Goal: Task Accomplishment & Management: Manage account settings

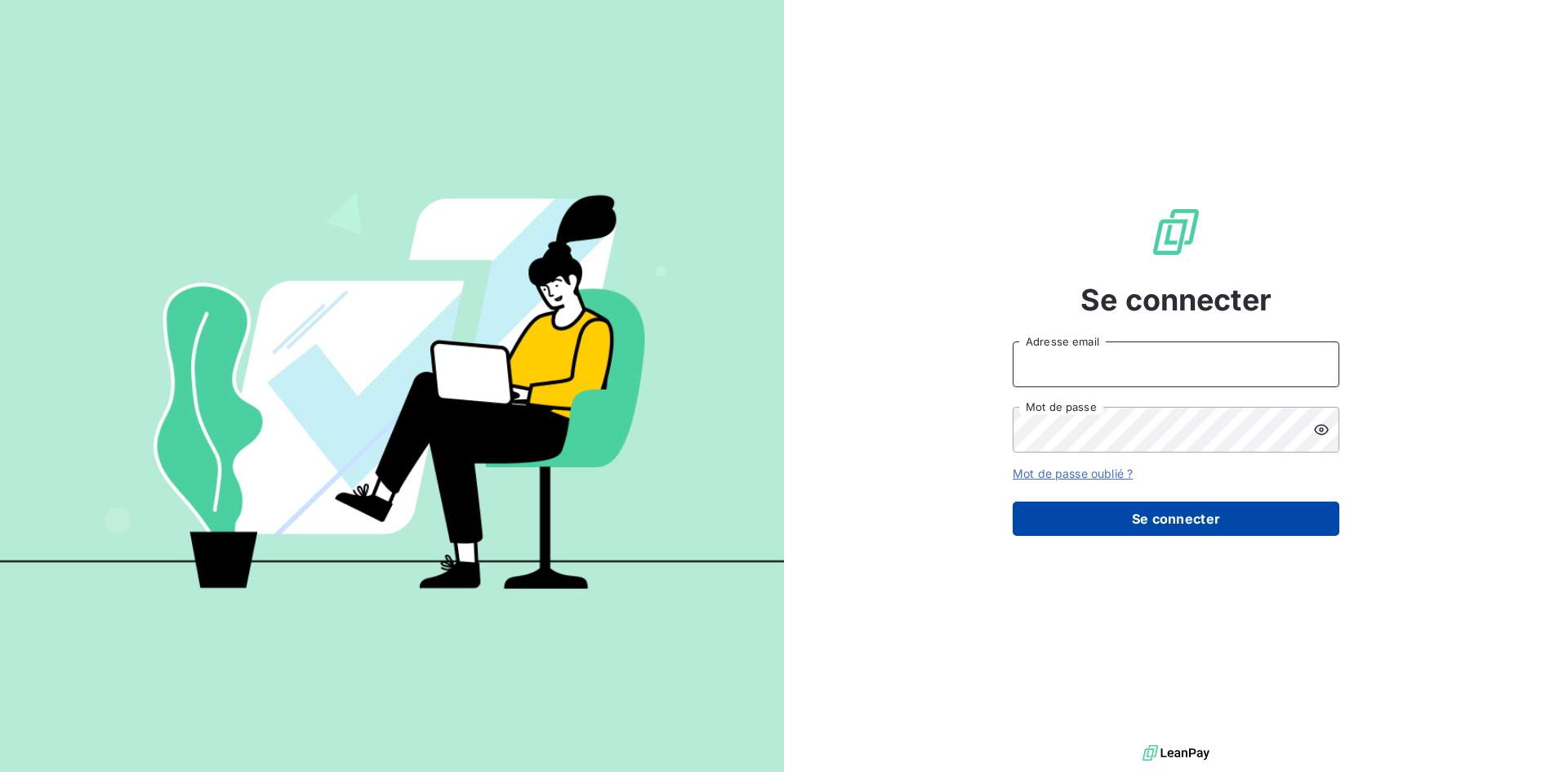
type input "[PERSON_NAME][EMAIL_ADDRESS][DOMAIN_NAME]"
click at [1160, 517] on button "Se connecter" at bounding box center [1176, 518] width 327 height 34
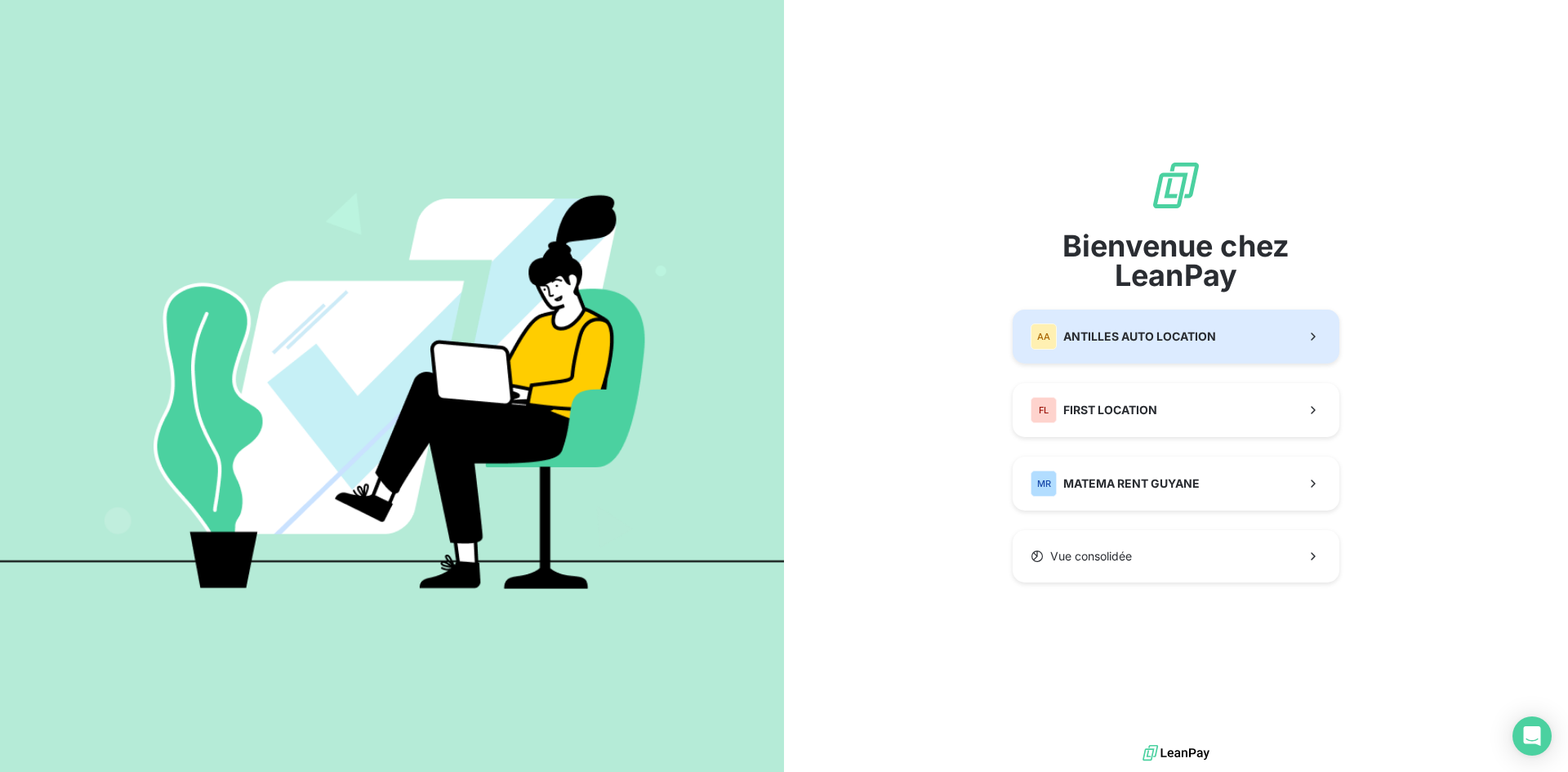
click at [1123, 331] on span "ANTILLES AUTO LOCATION" at bounding box center [1139, 337] width 152 height 17
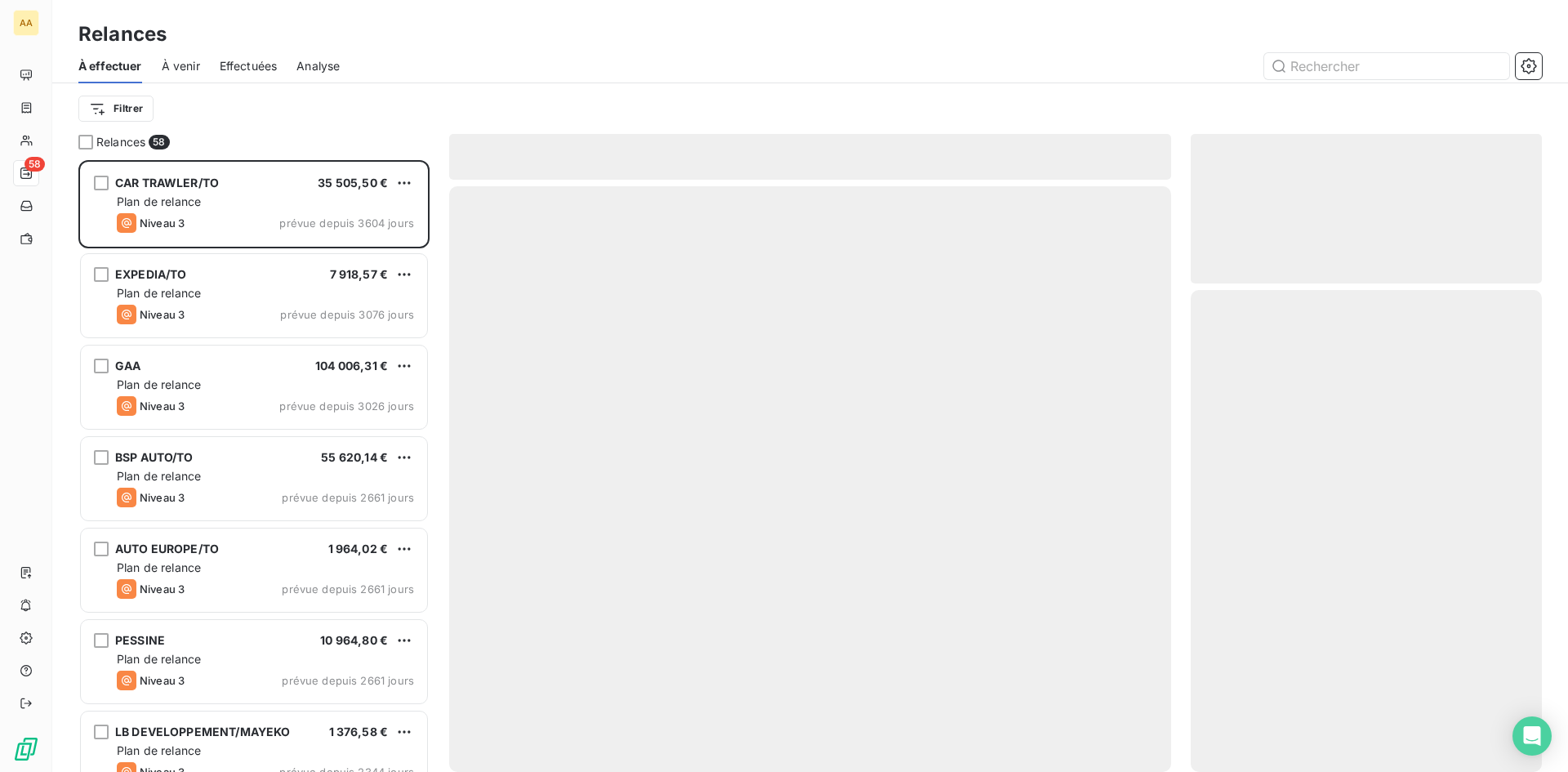
scroll to position [599, 339]
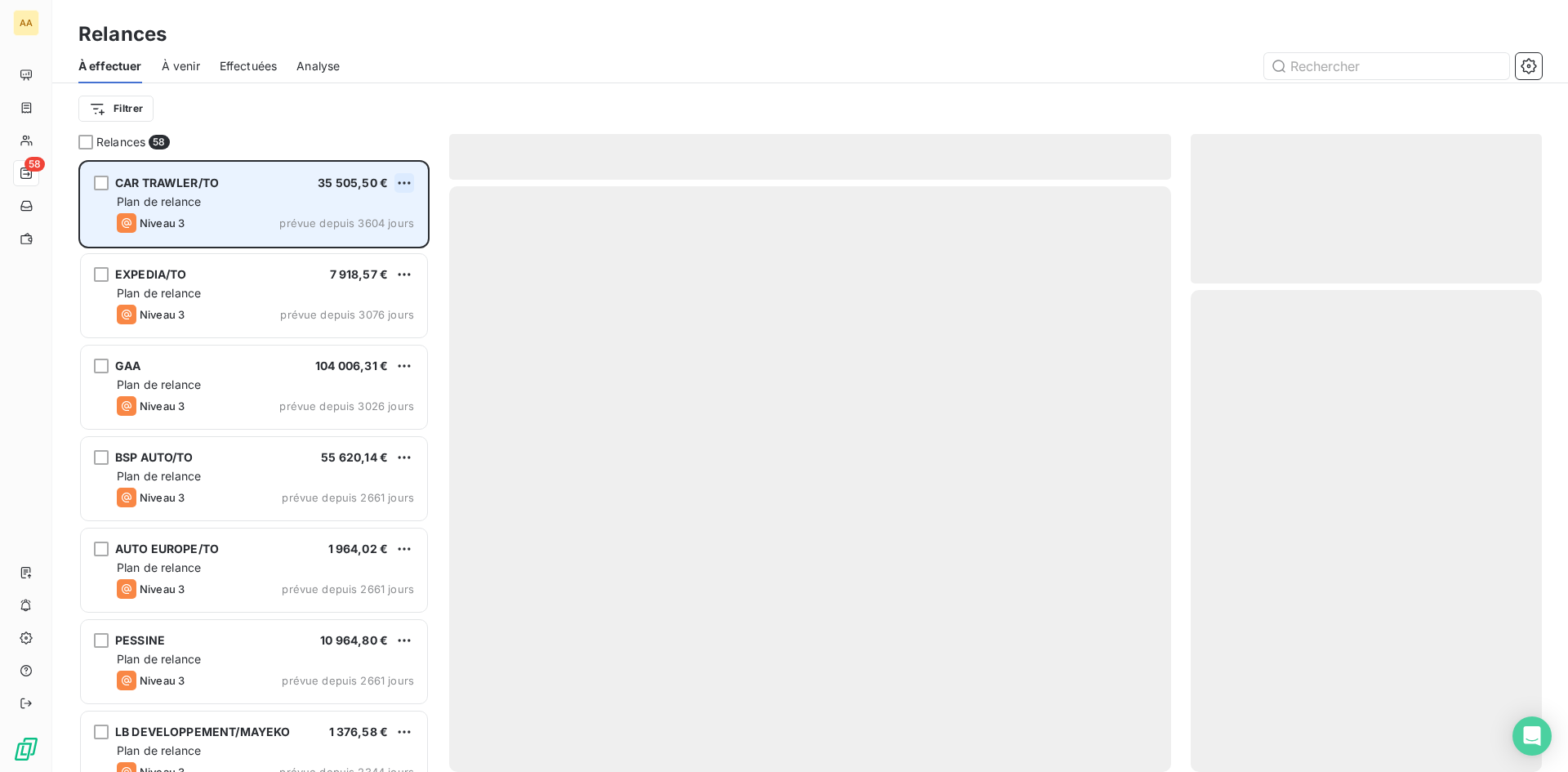
click at [398, 182] on html "AA 58 Relances À effectuer À venir Effectuées Analyse Filtrer Relances 58 CAR T…" at bounding box center [784, 386] width 1568 height 772
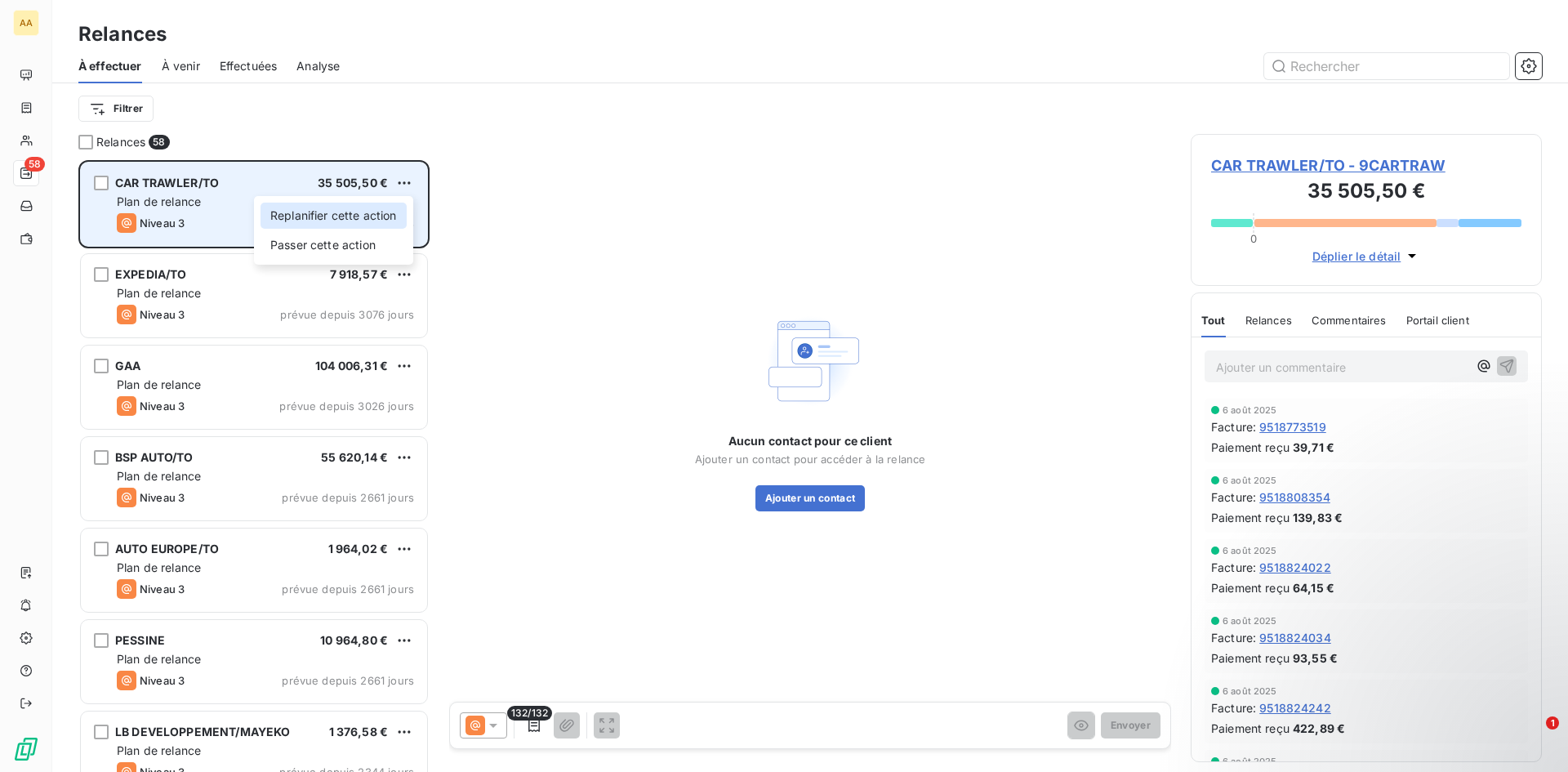
click at [390, 215] on div "Replanifier cette action" at bounding box center [333, 216] width 146 height 26
select select "8"
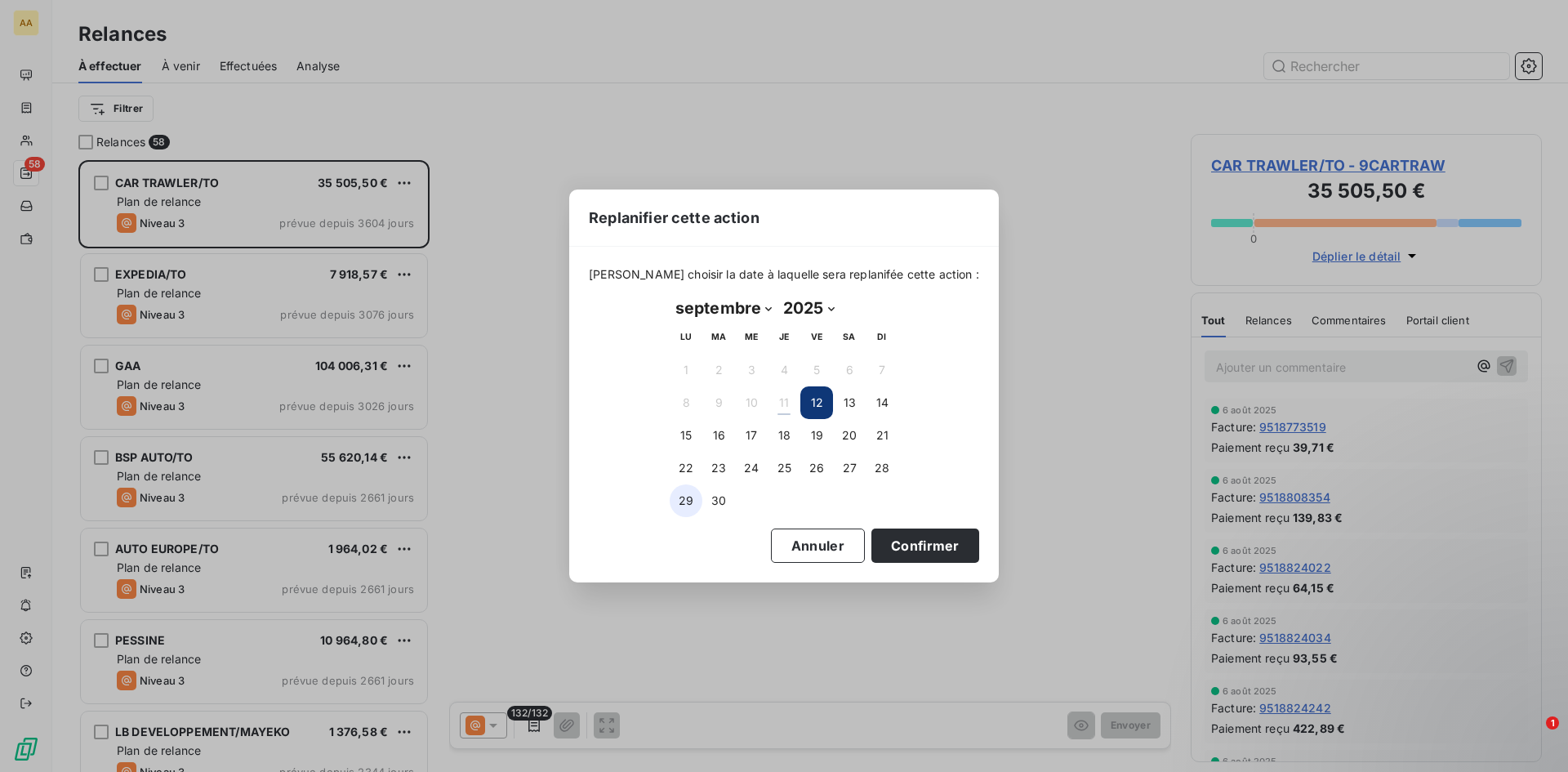
click at [687, 508] on button "29" at bounding box center [687, 501] width 33 height 33
click at [777, 544] on button "Annuler" at bounding box center [818, 545] width 94 height 34
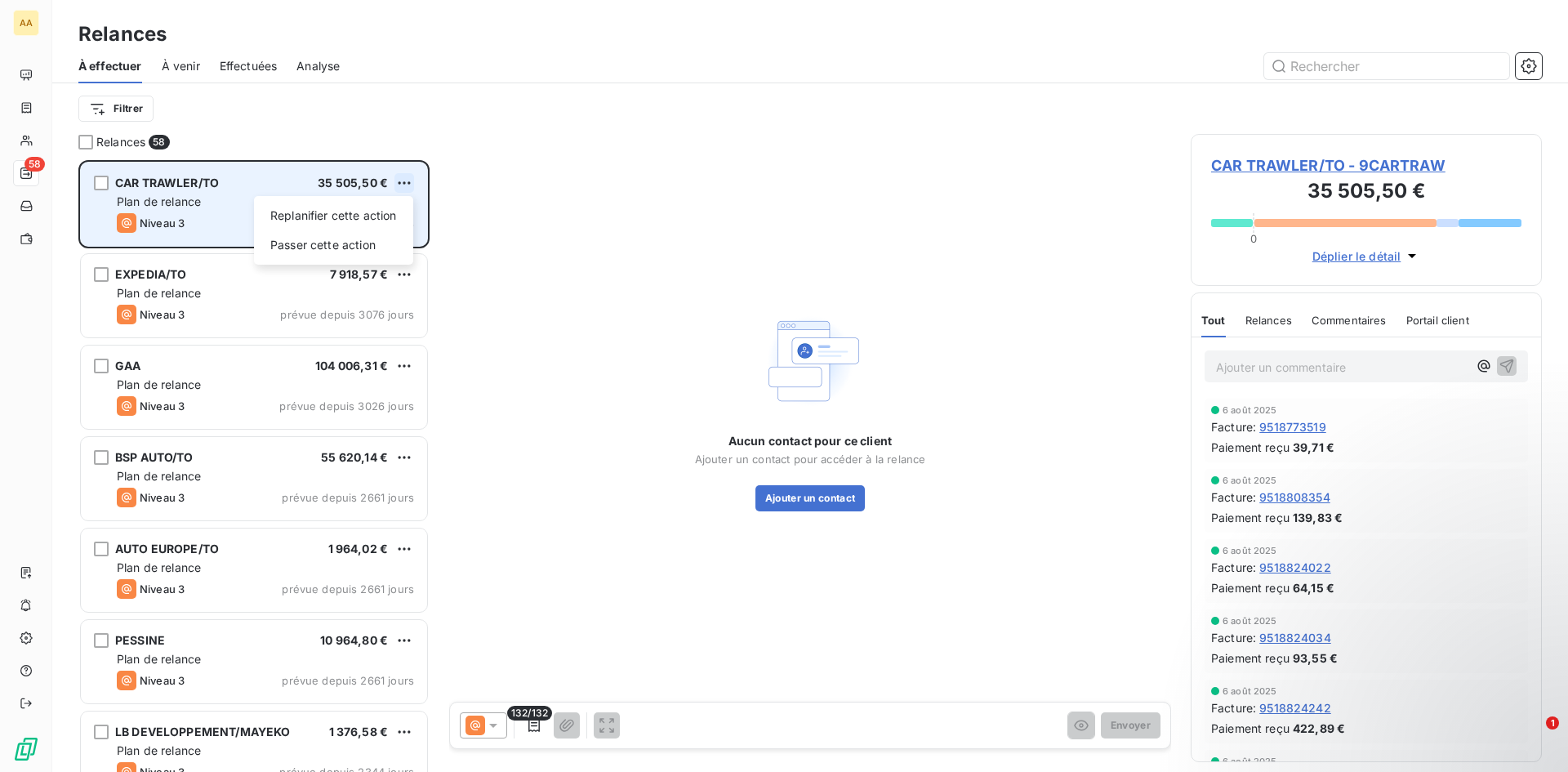
click at [407, 189] on html "AA 58 Relances À effectuer À venir Effectuées Analyse Filtrer Relances 58 CAR T…" at bounding box center [784, 386] width 1568 height 772
click at [362, 242] on div "Passer cette action" at bounding box center [333, 245] width 146 height 26
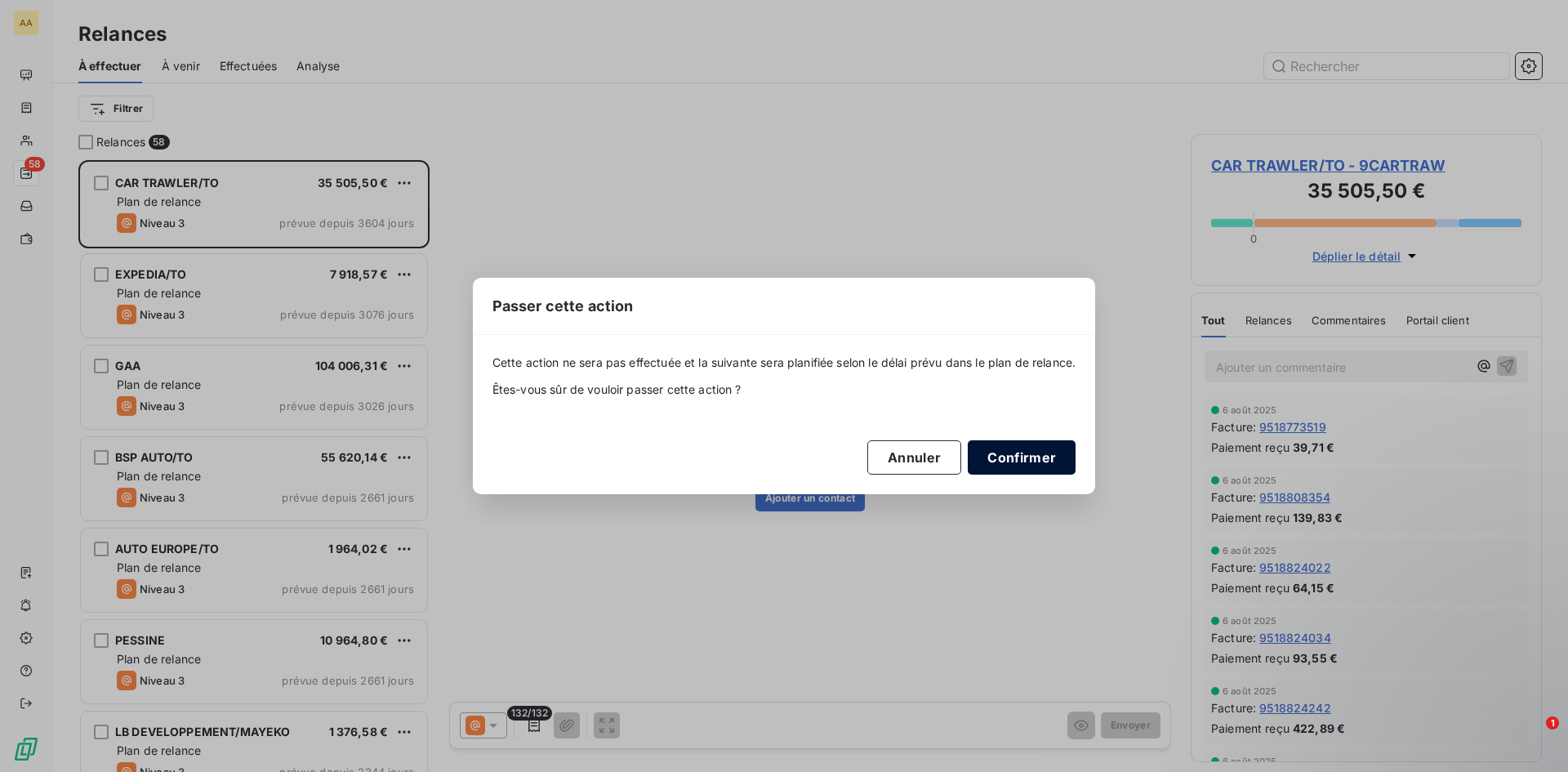
click at [1041, 453] on button "Confirmer" at bounding box center [1021, 457] width 107 height 34
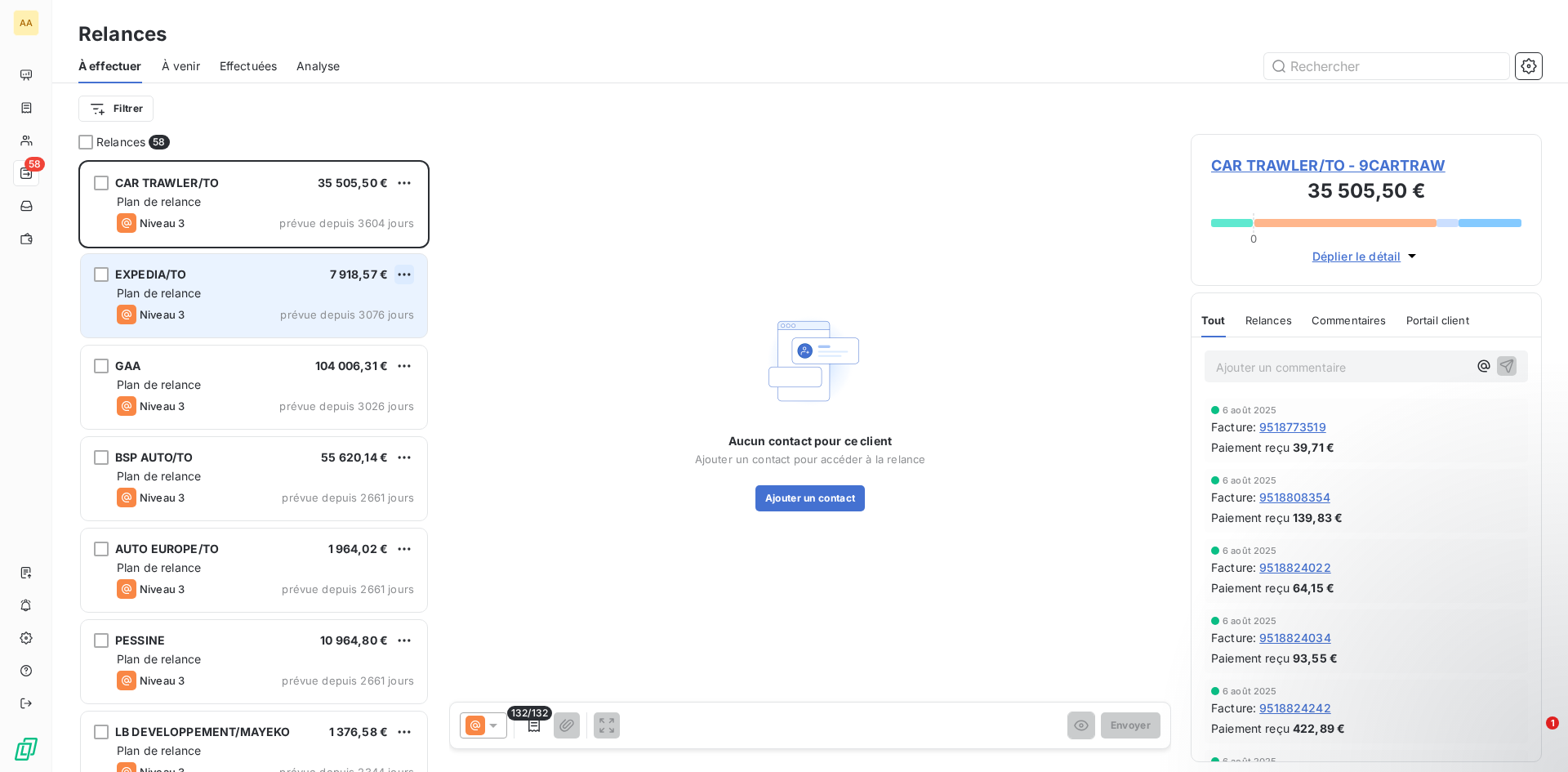
click at [398, 273] on html "AA 58 Relances À effectuer À venir Effectuées Analyse Filtrer Relances 58 CAR T…" at bounding box center [784, 386] width 1568 height 772
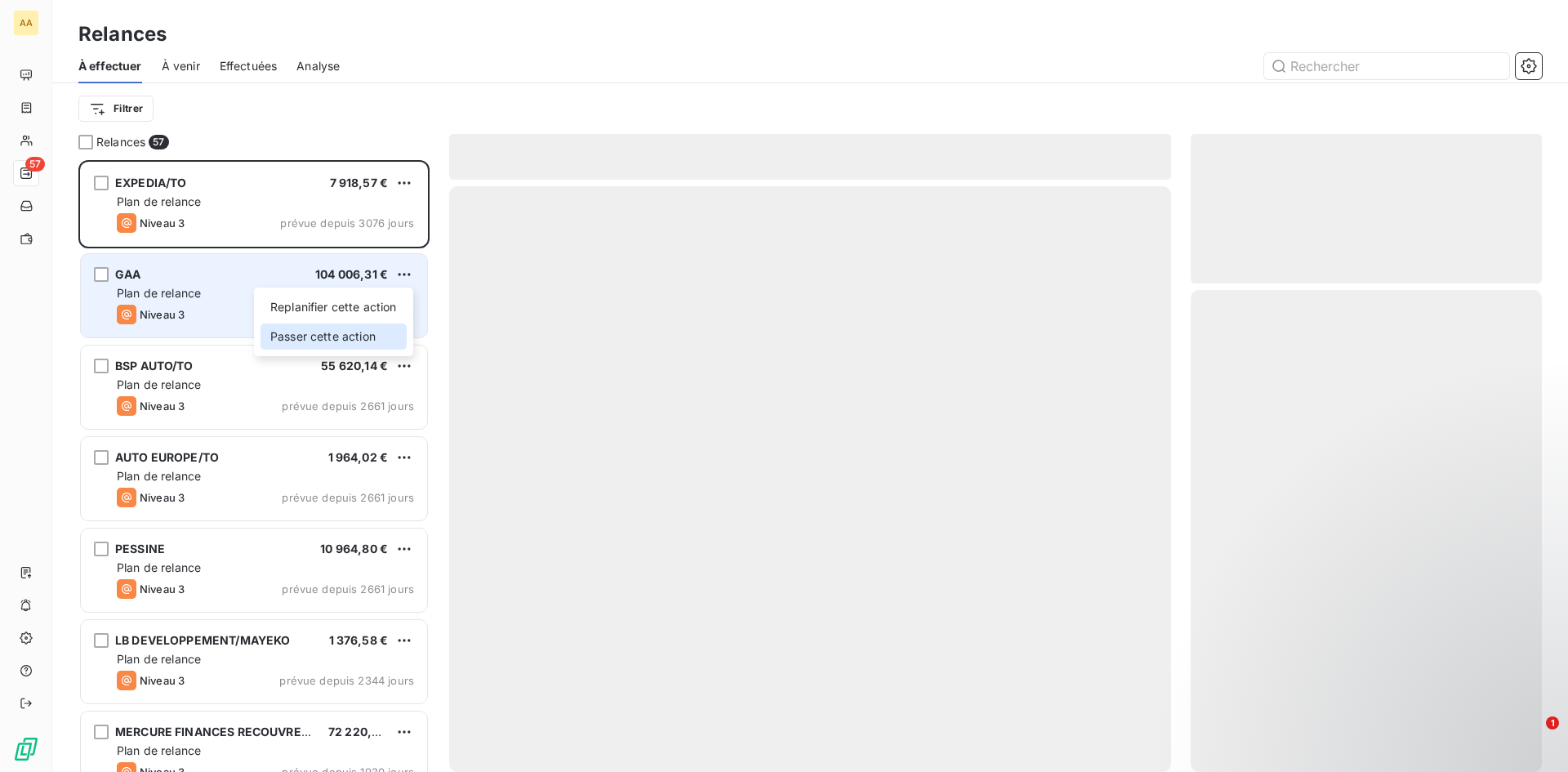
click at [343, 341] on div "Passer cette action" at bounding box center [333, 336] width 146 height 26
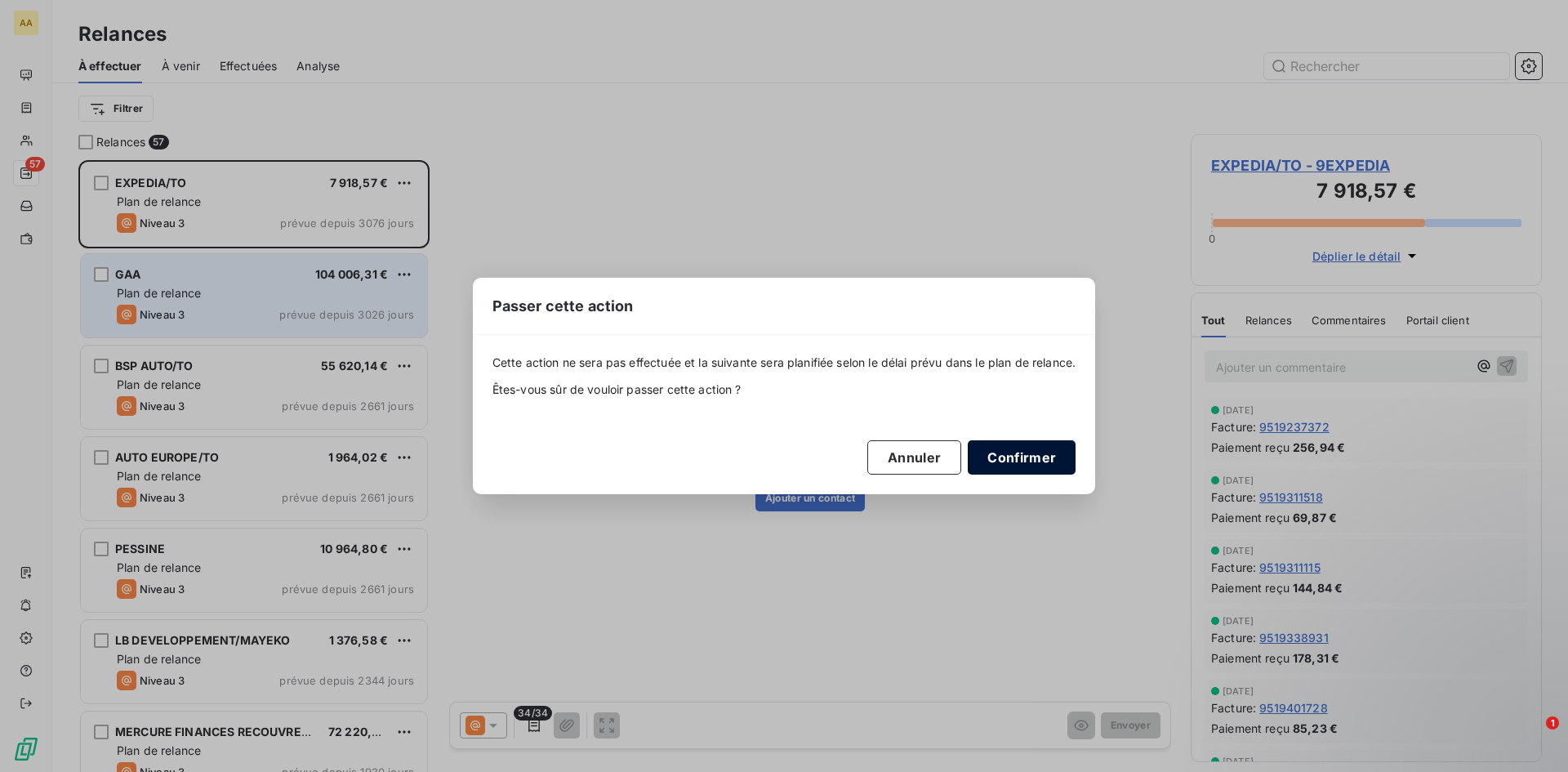
click at [1042, 464] on button "Confirmer" at bounding box center [1021, 457] width 107 height 34
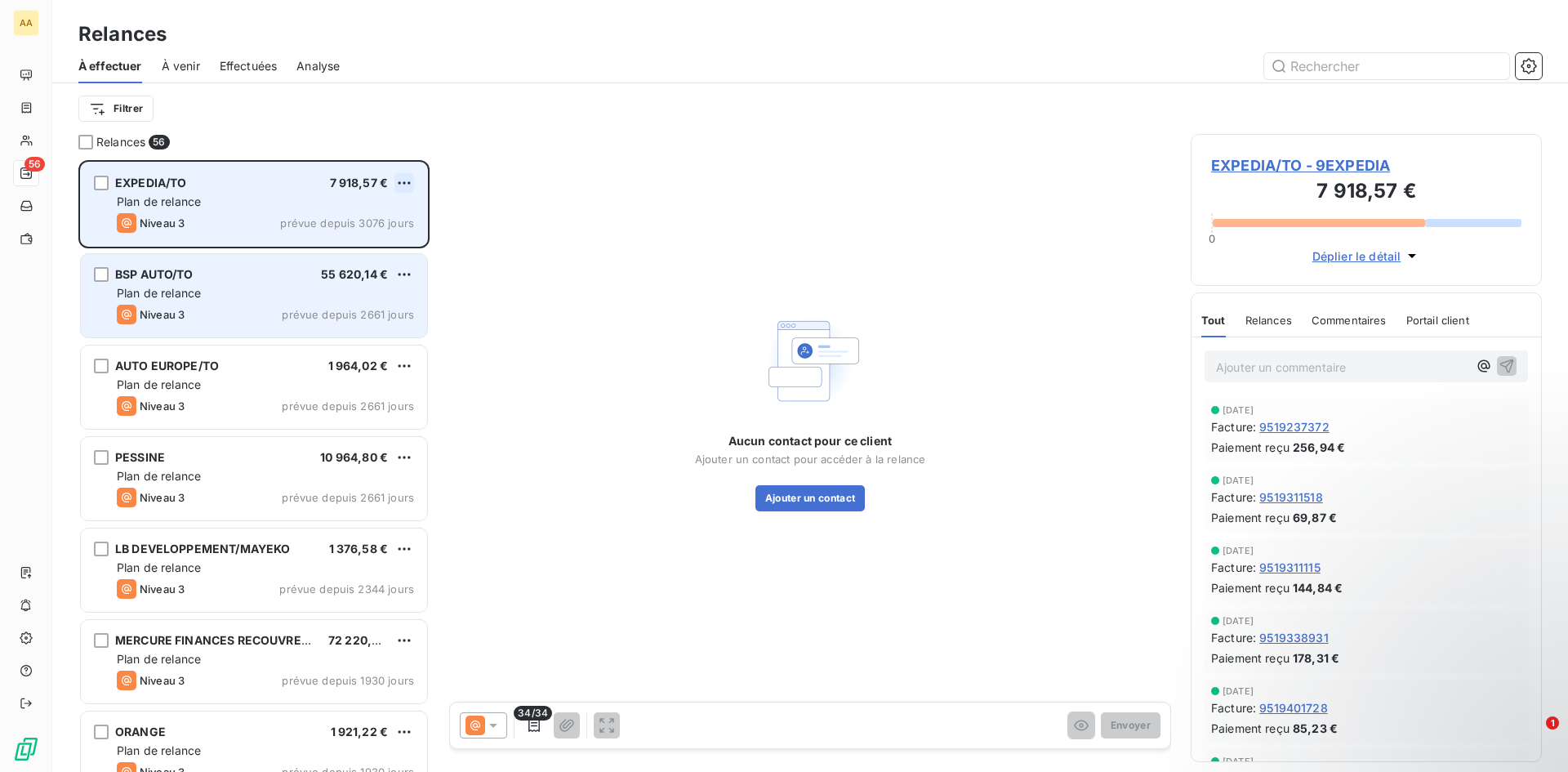
click at [408, 182] on html "AA 56 Relances À effectuer À venir Effectuées Analyse Filtrer Relances 56 EXPED…" at bounding box center [784, 386] width 1568 height 772
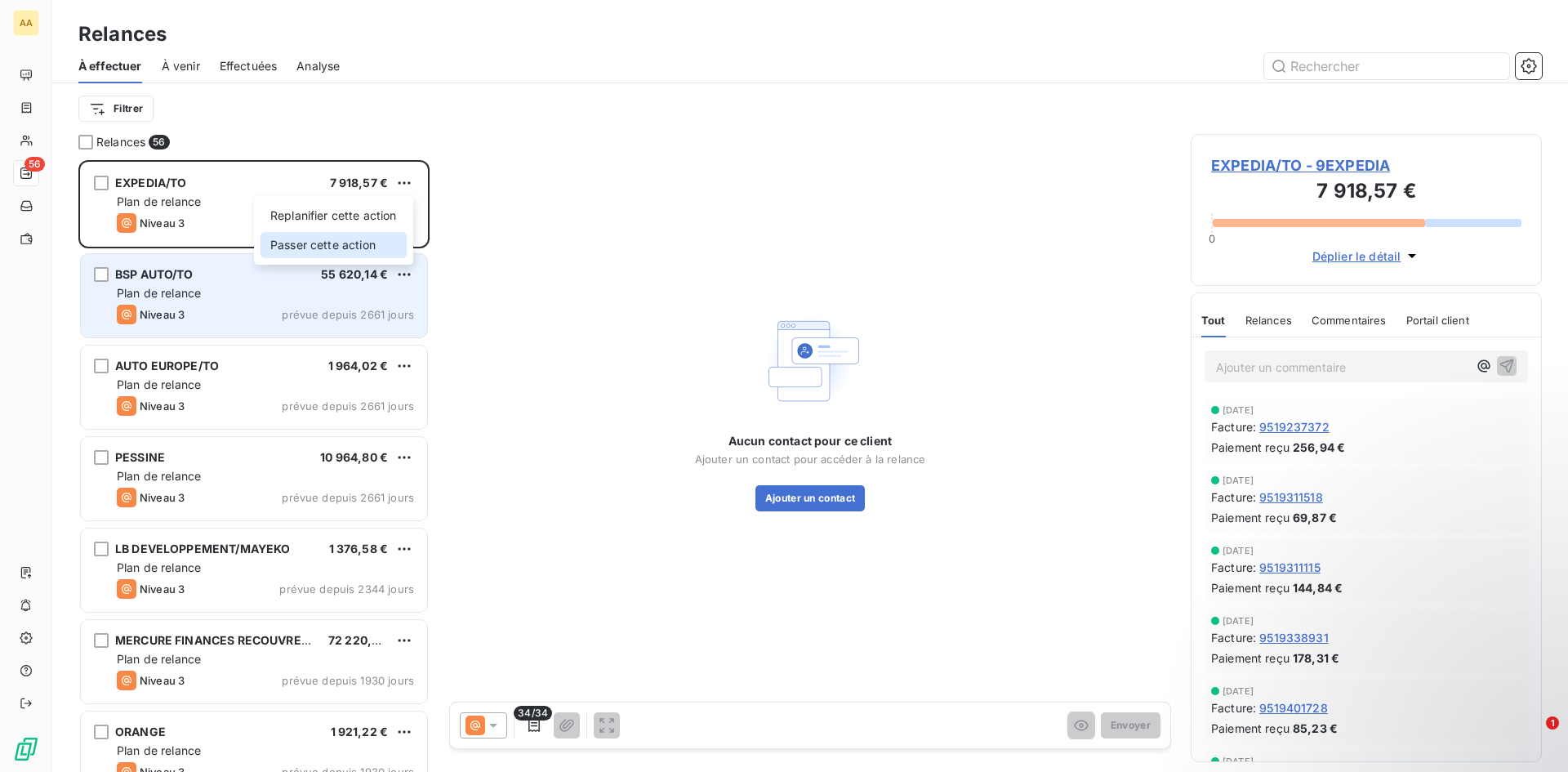
click at [354, 249] on div "Passer cette action" at bounding box center [333, 245] width 146 height 26
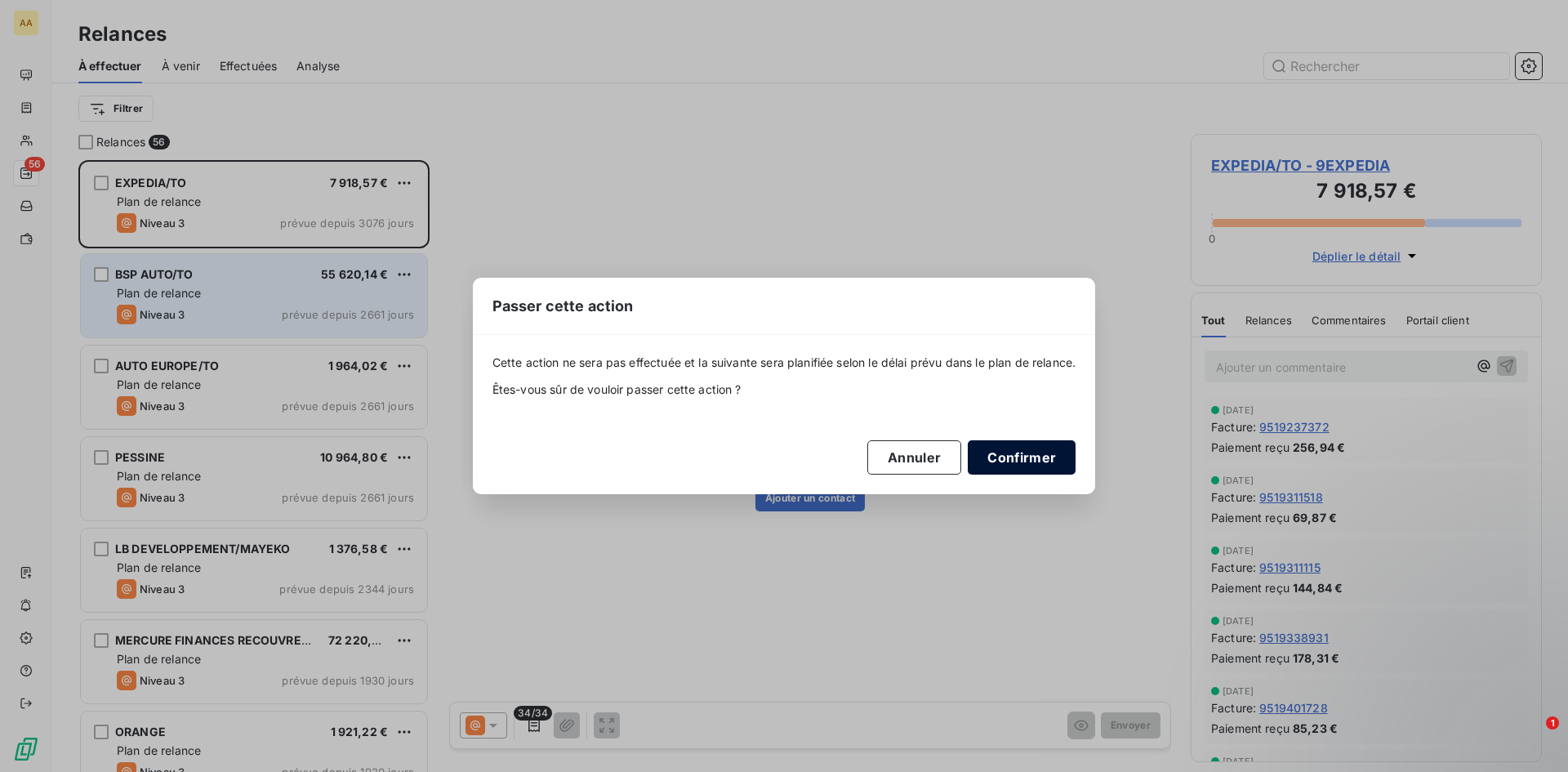
click at [993, 458] on button "Confirmer" at bounding box center [1021, 457] width 107 height 34
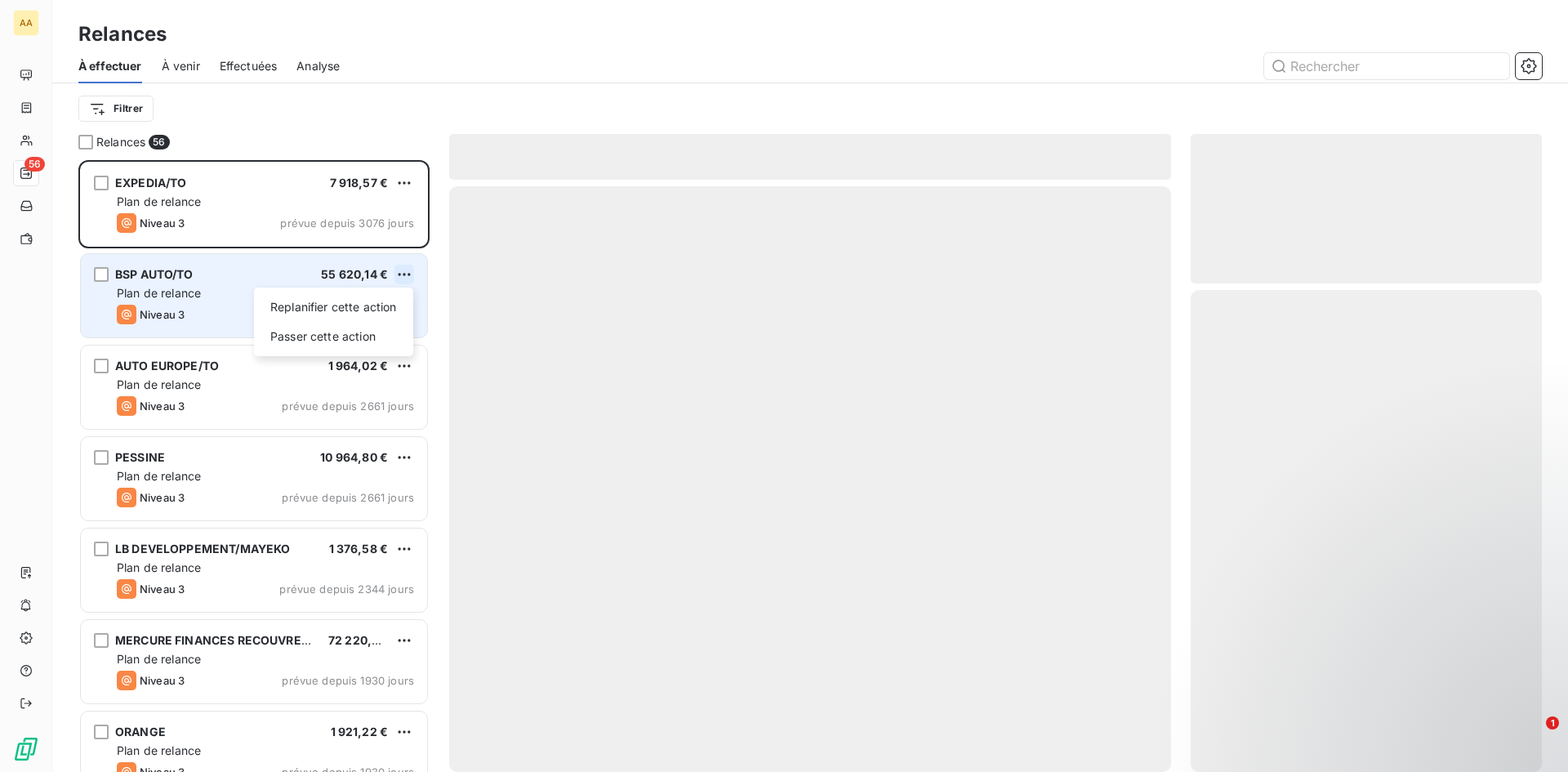
click at [403, 273] on html "AA 56 Relances À effectuer À venir Effectuées Analyse Filtrer Relances 56 EXPED…" at bounding box center [784, 386] width 1568 height 772
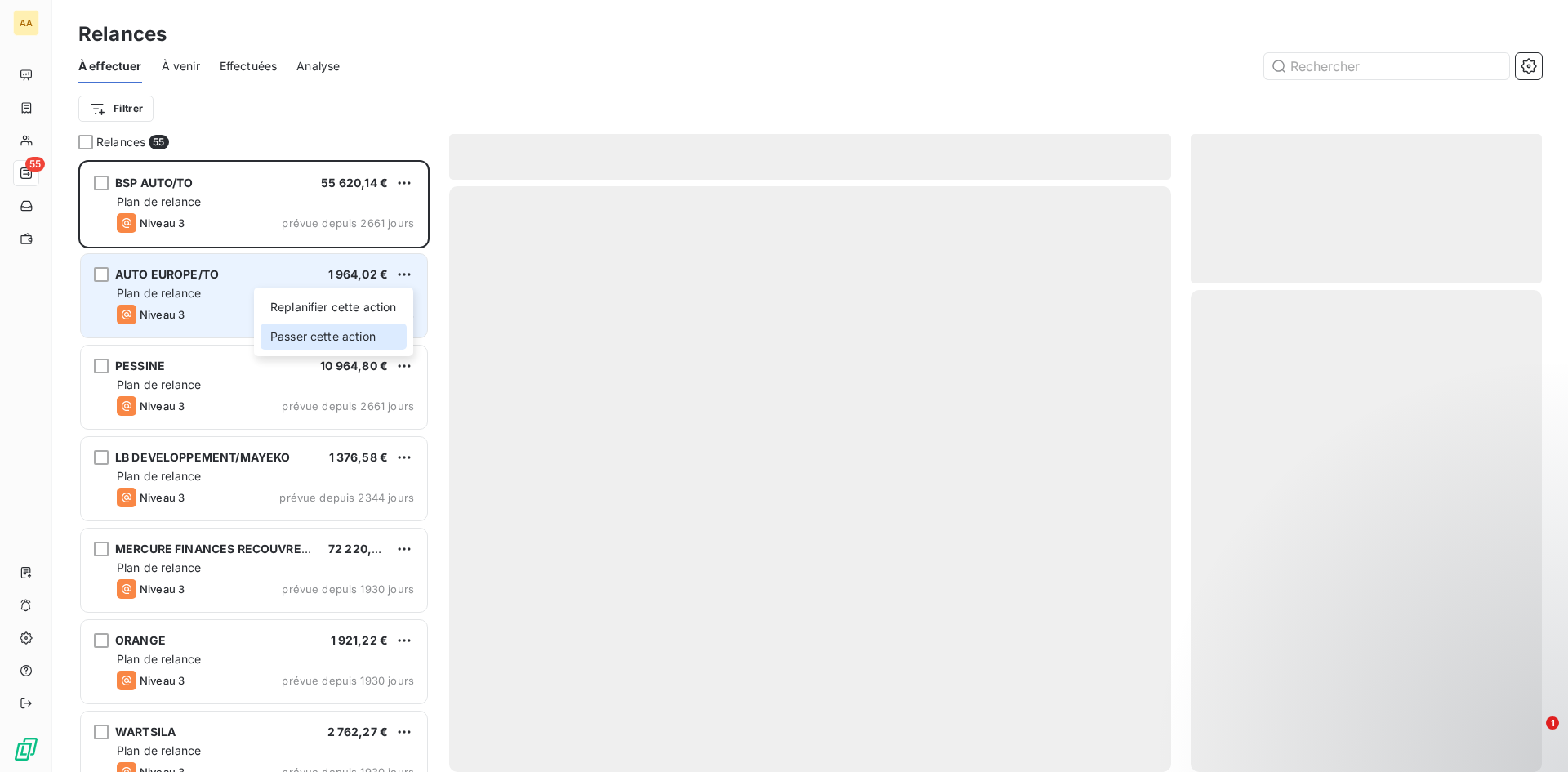
click at [366, 345] on div "Passer cette action" at bounding box center [333, 336] width 146 height 26
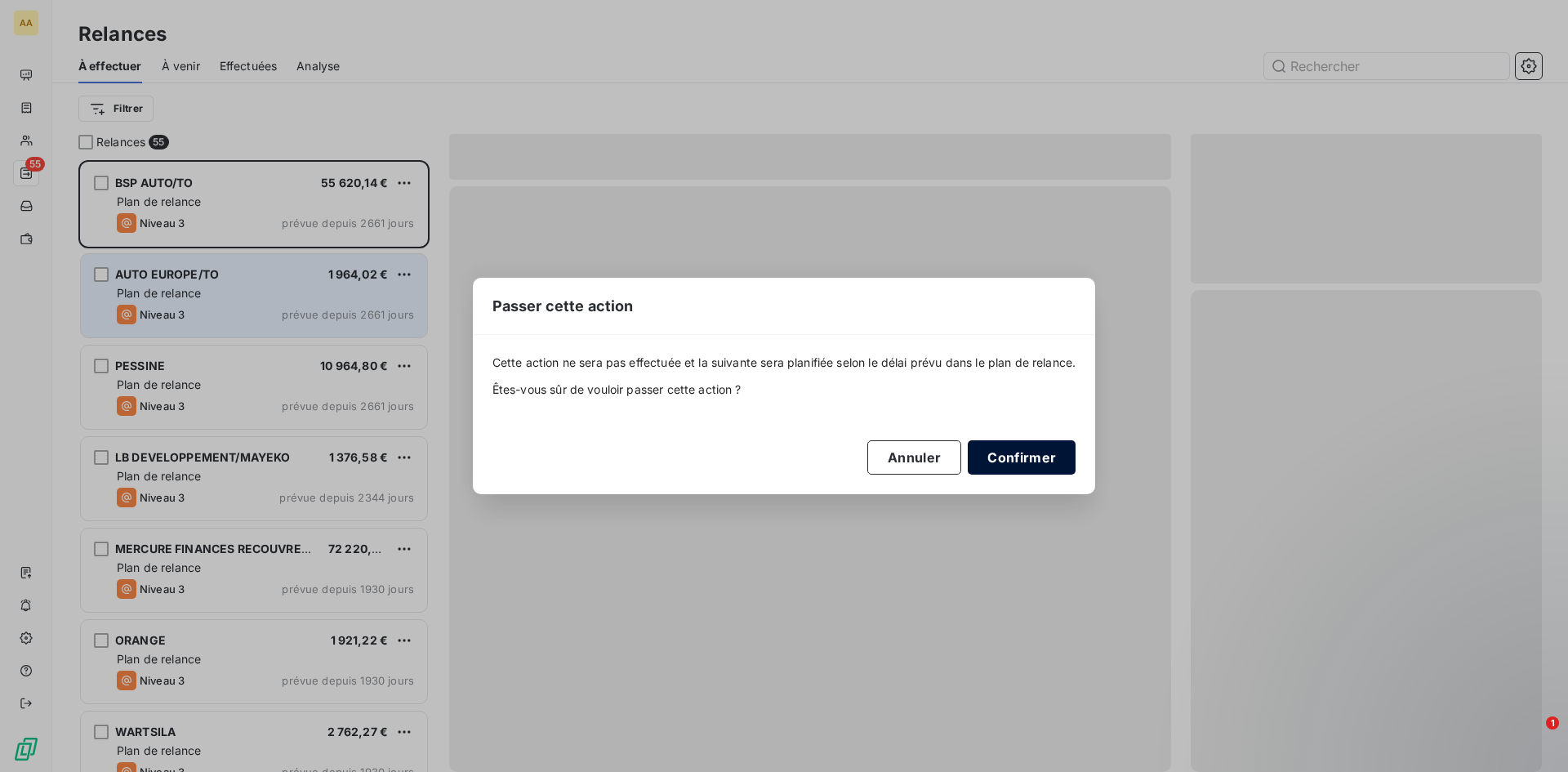
click at [1035, 463] on button "Confirmer" at bounding box center [1021, 457] width 107 height 34
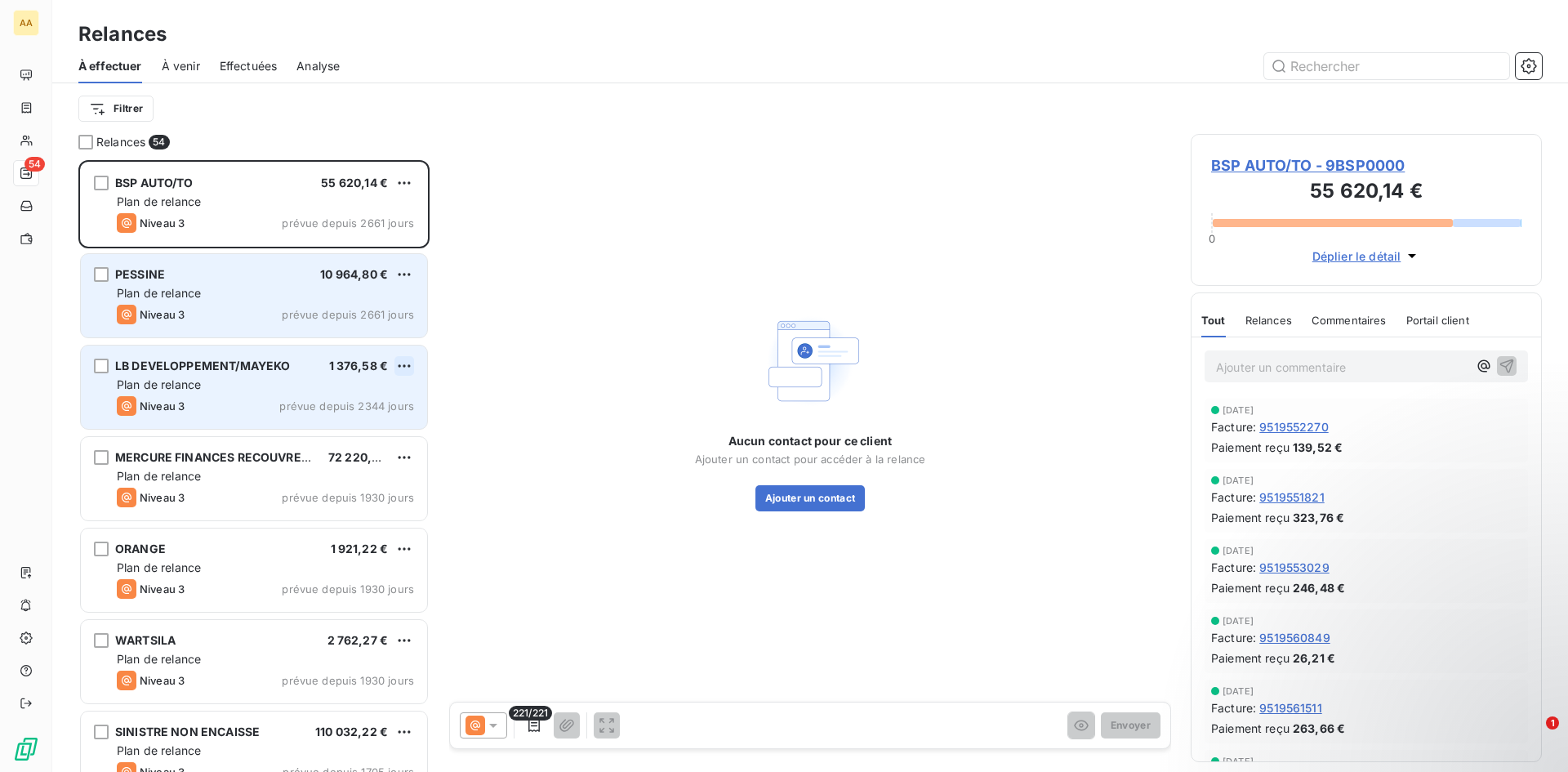
click at [397, 366] on html "AA 54 Relances À effectuer À venir Effectuées Analyse Filtrer Relances 54 BSP A…" at bounding box center [784, 386] width 1568 height 772
click at [365, 430] on div "Passer cette action" at bounding box center [333, 428] width 146 height 26
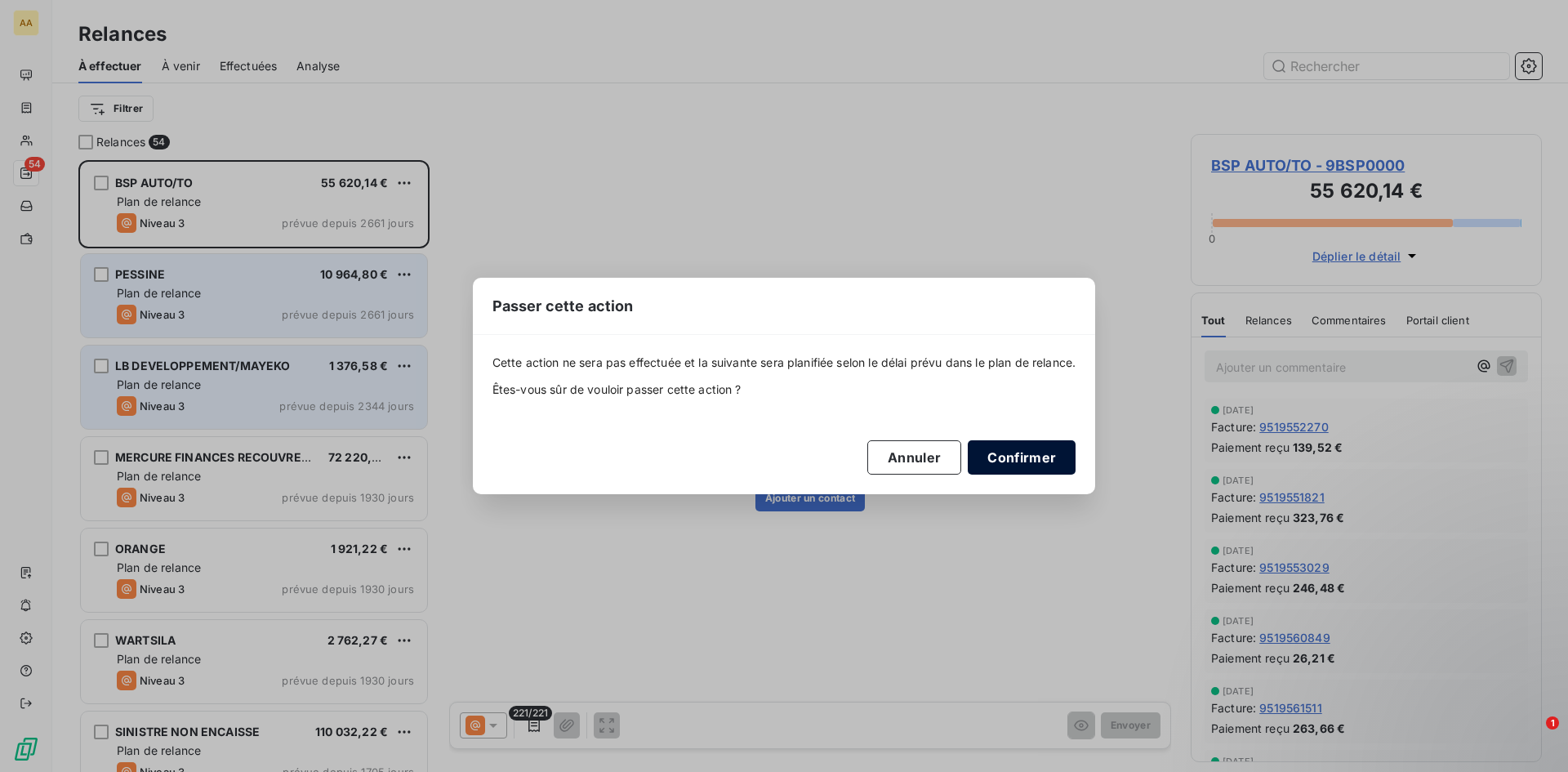
click at [1041, 464] on button "Confirmer" at bounding box center [1021, 457] width 107 height 34
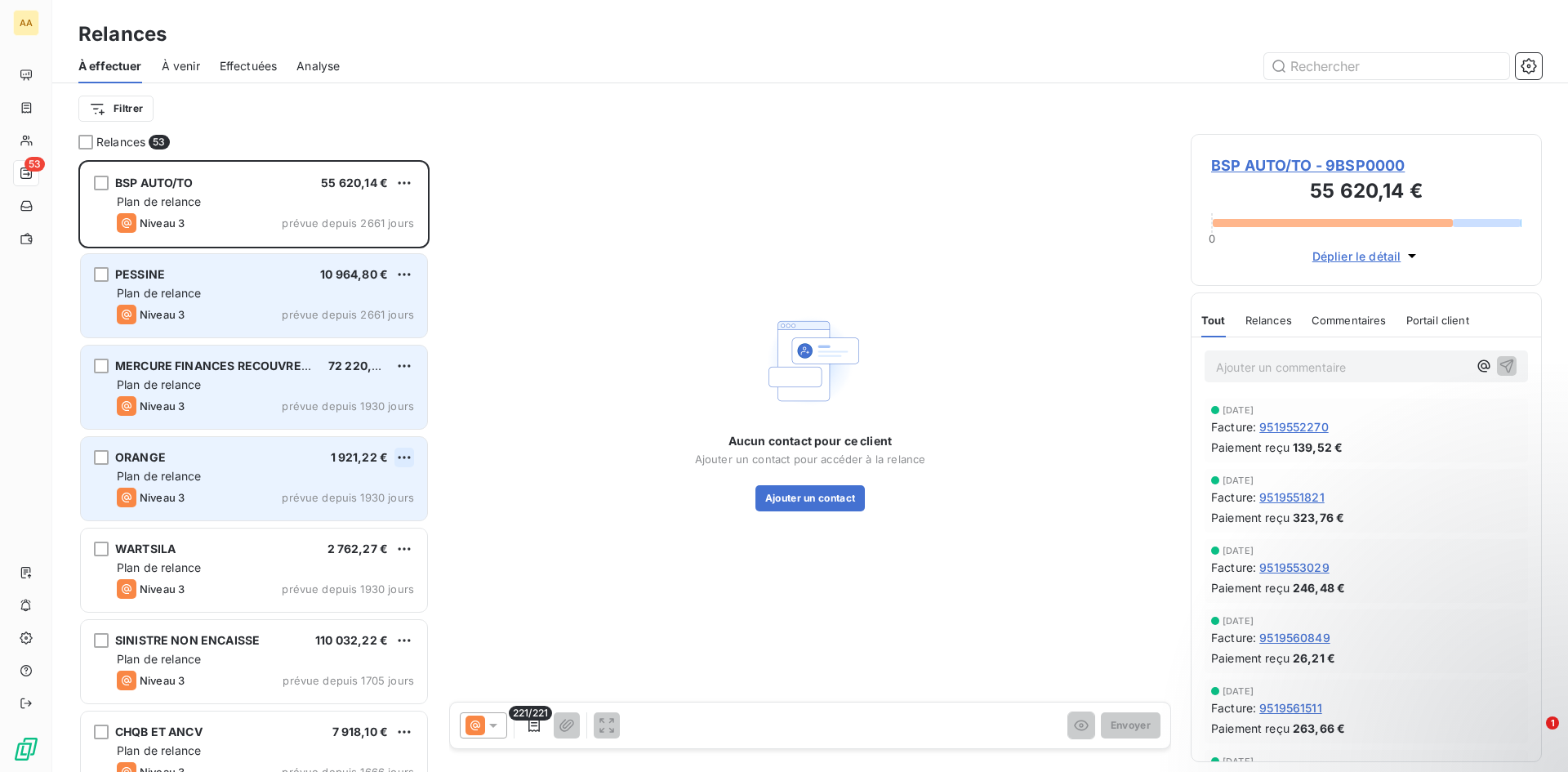
click at [403, 457] on html "AA 53 Relances À effectuer À venir Effectuées Analyse Filtrer Relances 53 BSP A…" at bounding box center [784, 386] width 1568 height 772
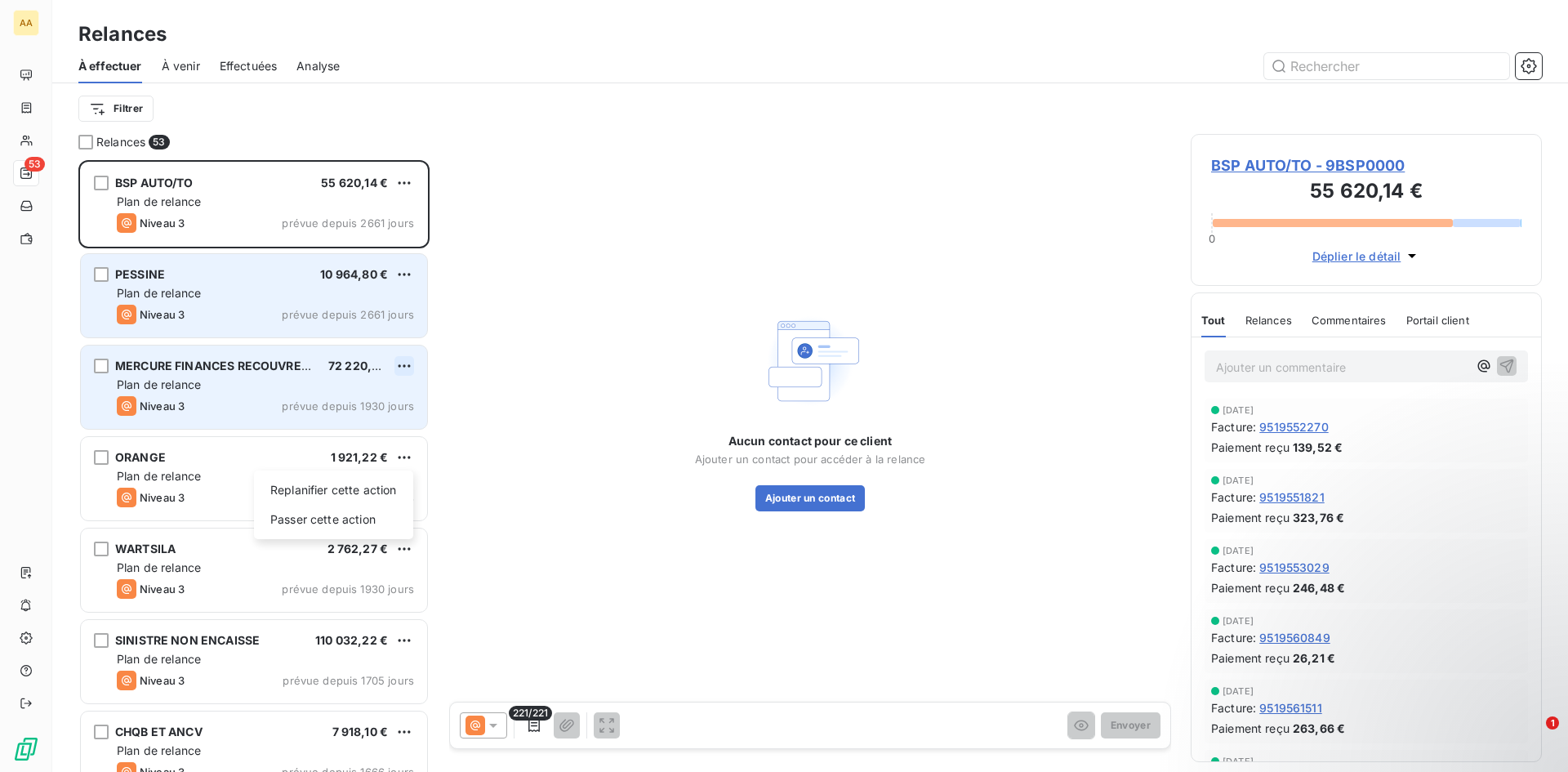
click at [398, 363] on html "AA 53 Relances À effectuer À venir Effectuées Analyse Filtrer Relances 53 BSP A…" at bounding box center [784, 386] width 1568 height 772
click at [404, 365] on html "AA 53 Relances À effectuer À venir Effectuées Analyse Filtrer Relances 53 BSP A…" at bounding box center [784, 386] width 1568 height 772
click at [390, 429] on div "Passer cette action" at bounding box center [333, 428] width 146 height 26
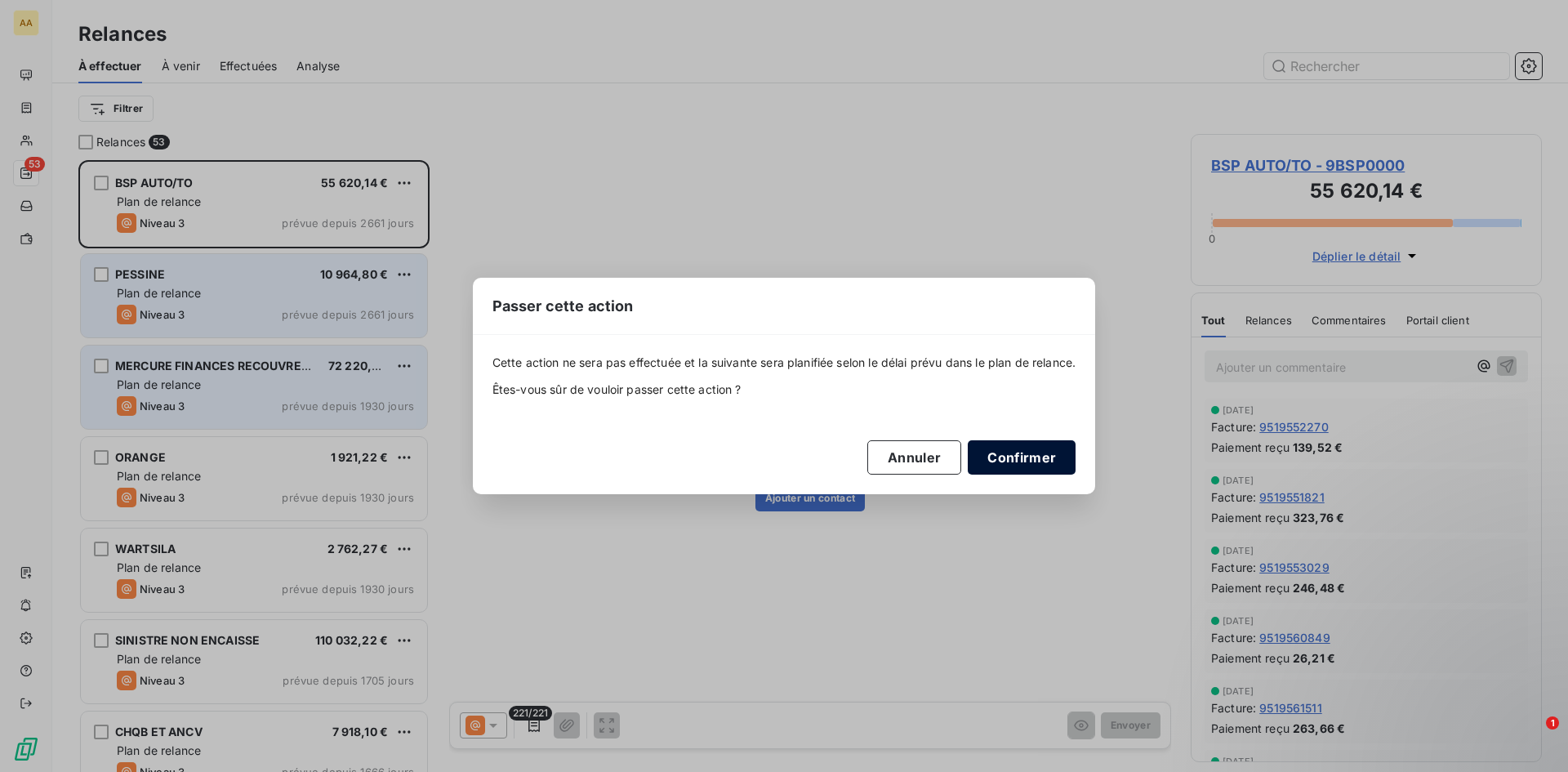
click at [1007, 448] on button "Confirmer" at bounding box center [1021, 457] width 107 height 34
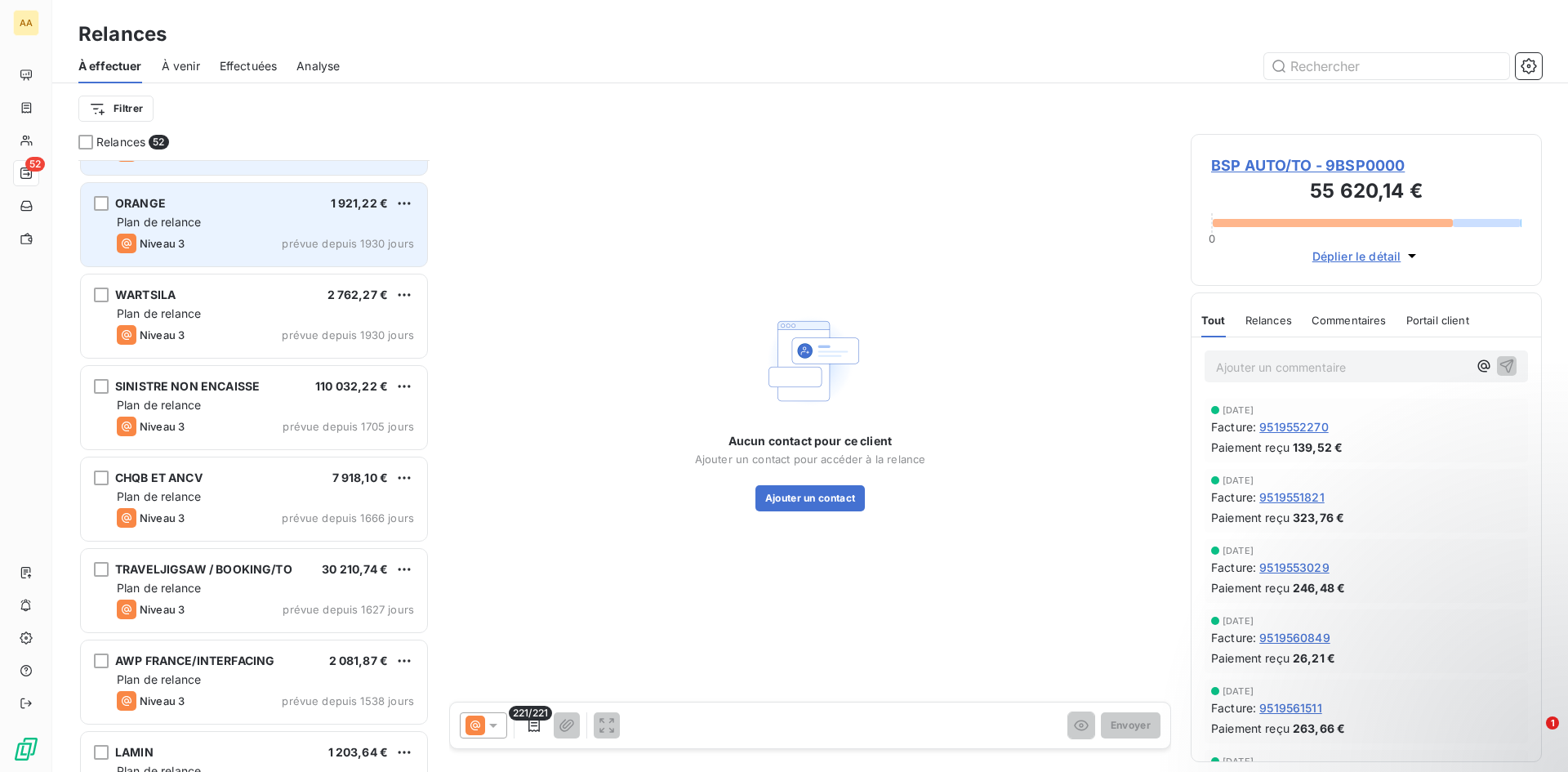
scroll to position [164, 0]
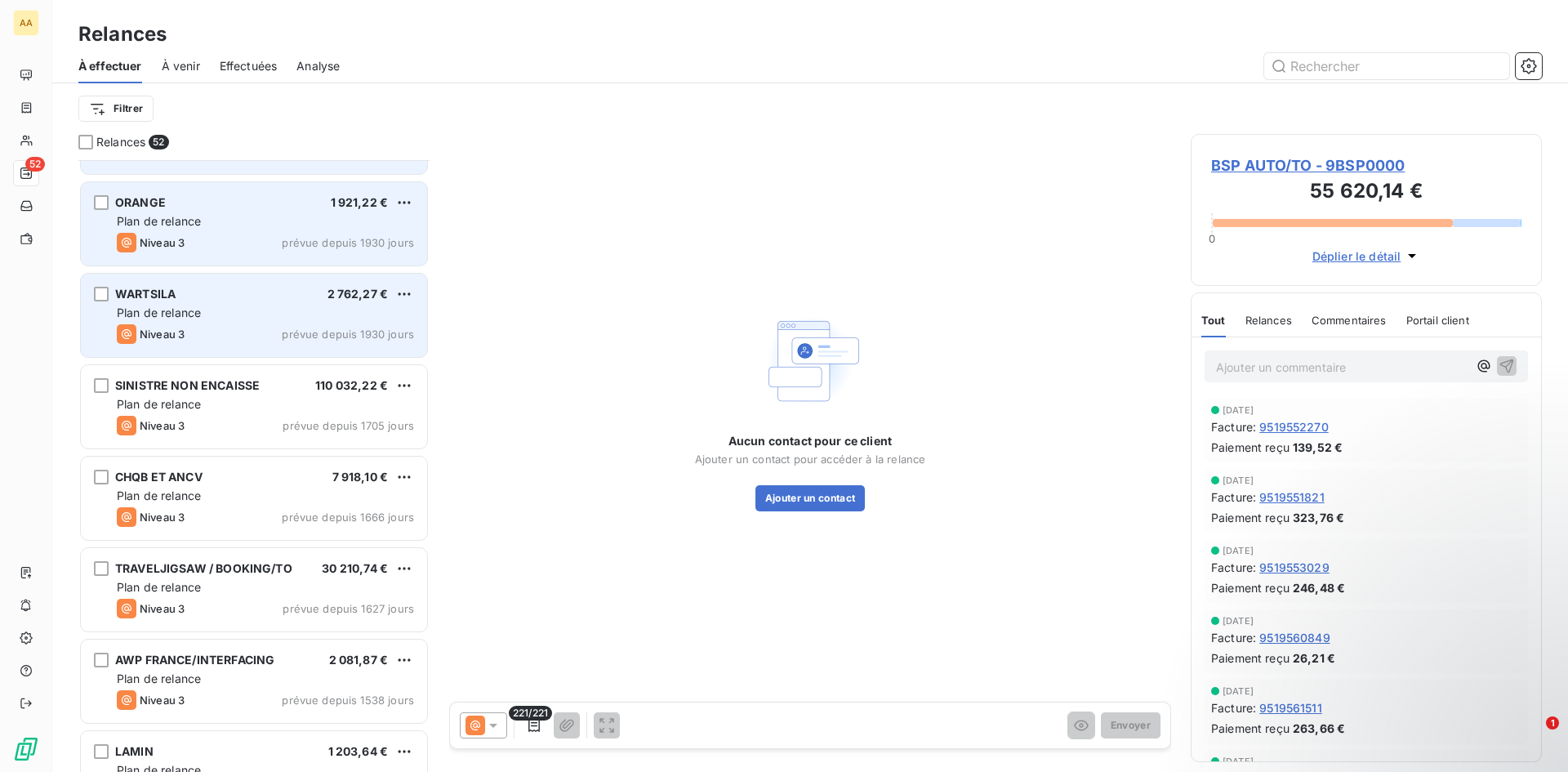
click at [351, 314] on div "Plan de relance" at bounding box center [265, 313] width 297 height 17
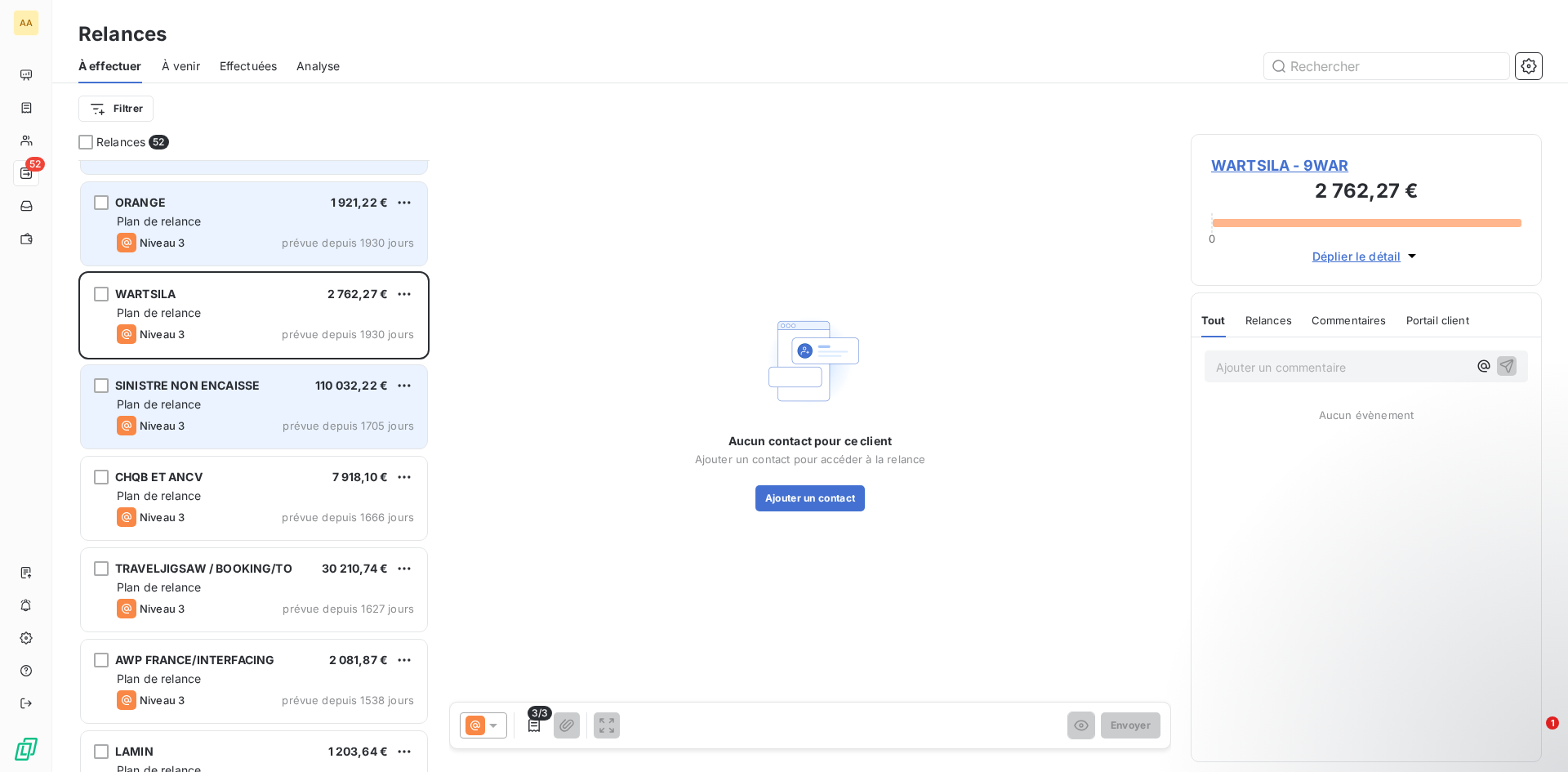
click at [371, 406] on div "Plan de relance" at bounding box center [265, 405] width 297 height 17
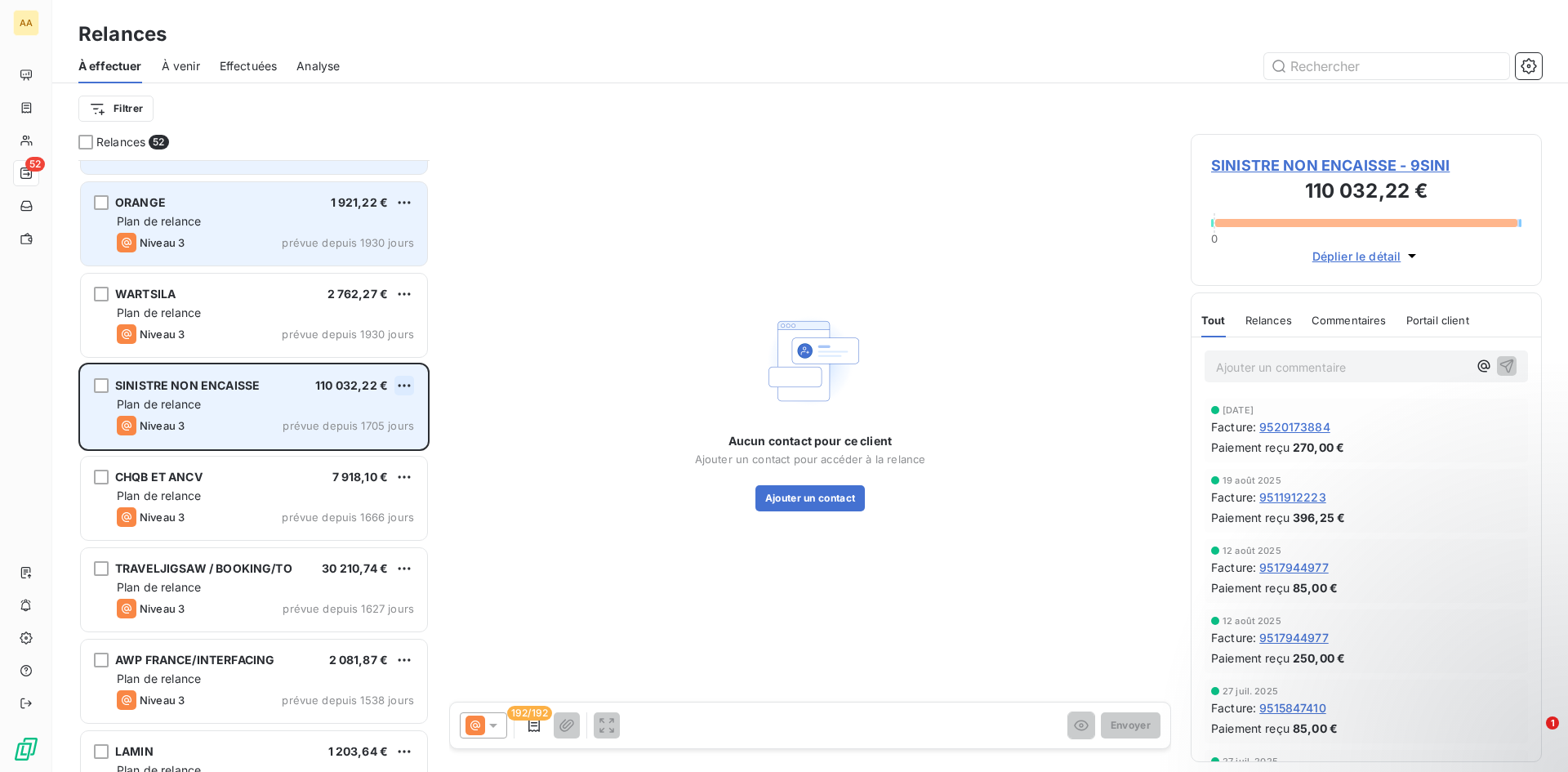
click at [406, 382] on html "AA 52 Relances À effectuer À venir Effectuées Analyse Filtrer Relances 52 BSP A…" at bounding box center [784, 386] width 1568 height 772
click at [384, 448] on div "Passer cette action" at bounding box center [333, 447] width 146 height 26
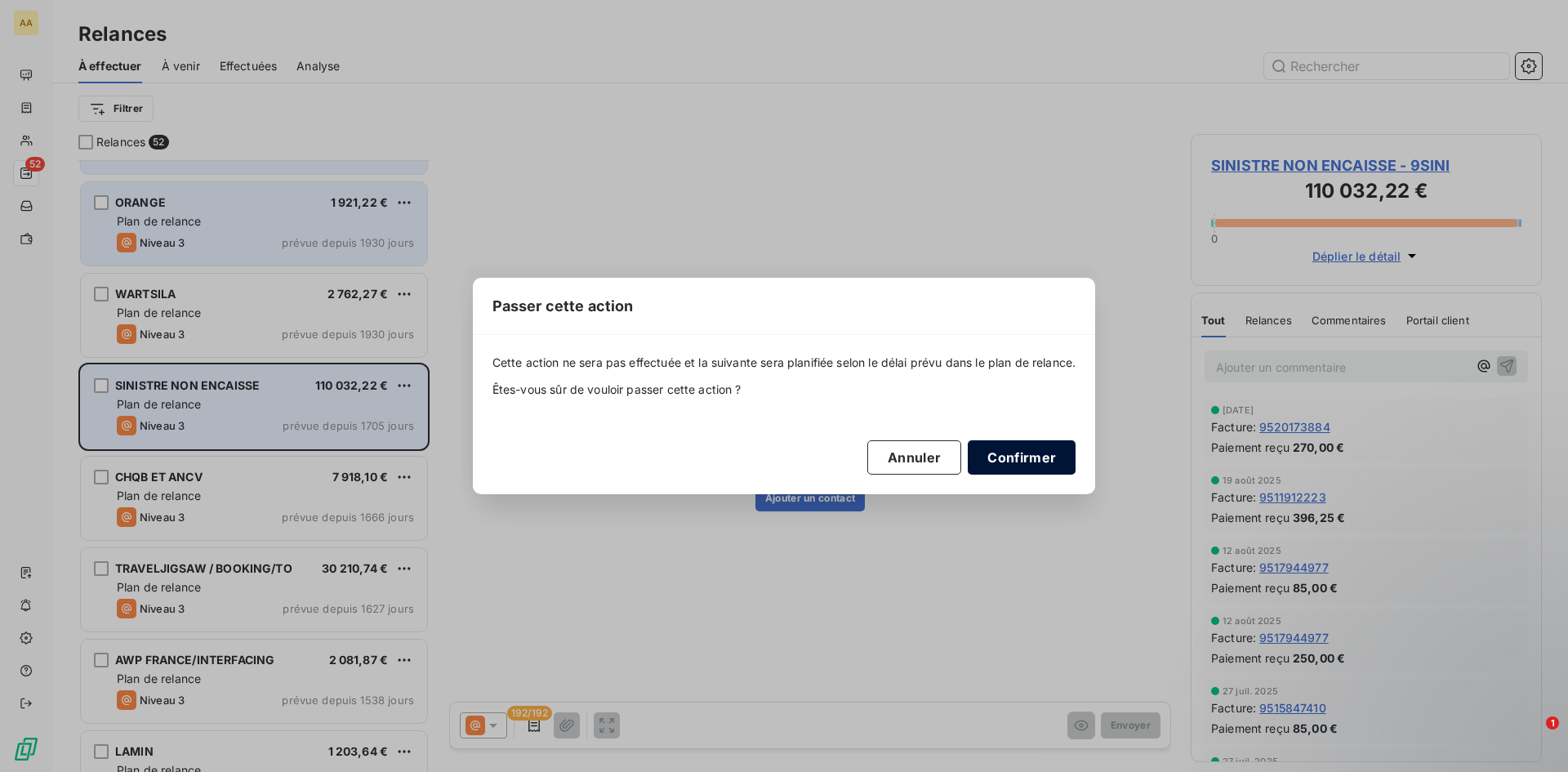
click at [1034, 458] on button "Confirmer" at bounding box center [1021, 457] width 107 height 34
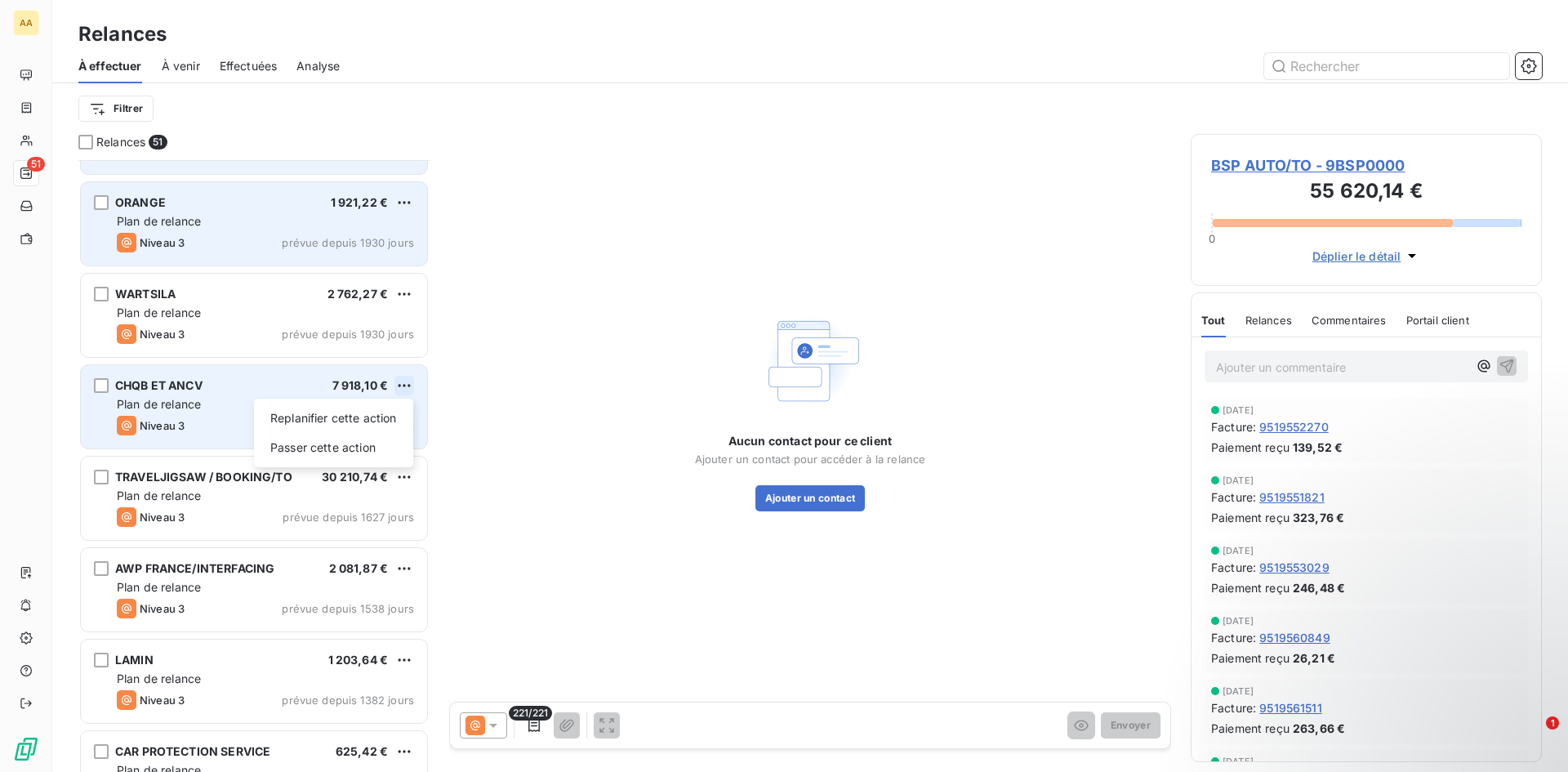
click at [409, 382] on html "AA 51 Relances À effectuer À venir Effectuées Analyse Filtrer Relances 51 BSP A…" at bounding box center [784, 386] width 1568 height 772
click at [385, 453] on div "Passer cette action" at bounding box center [333, 447] width 146 height 26
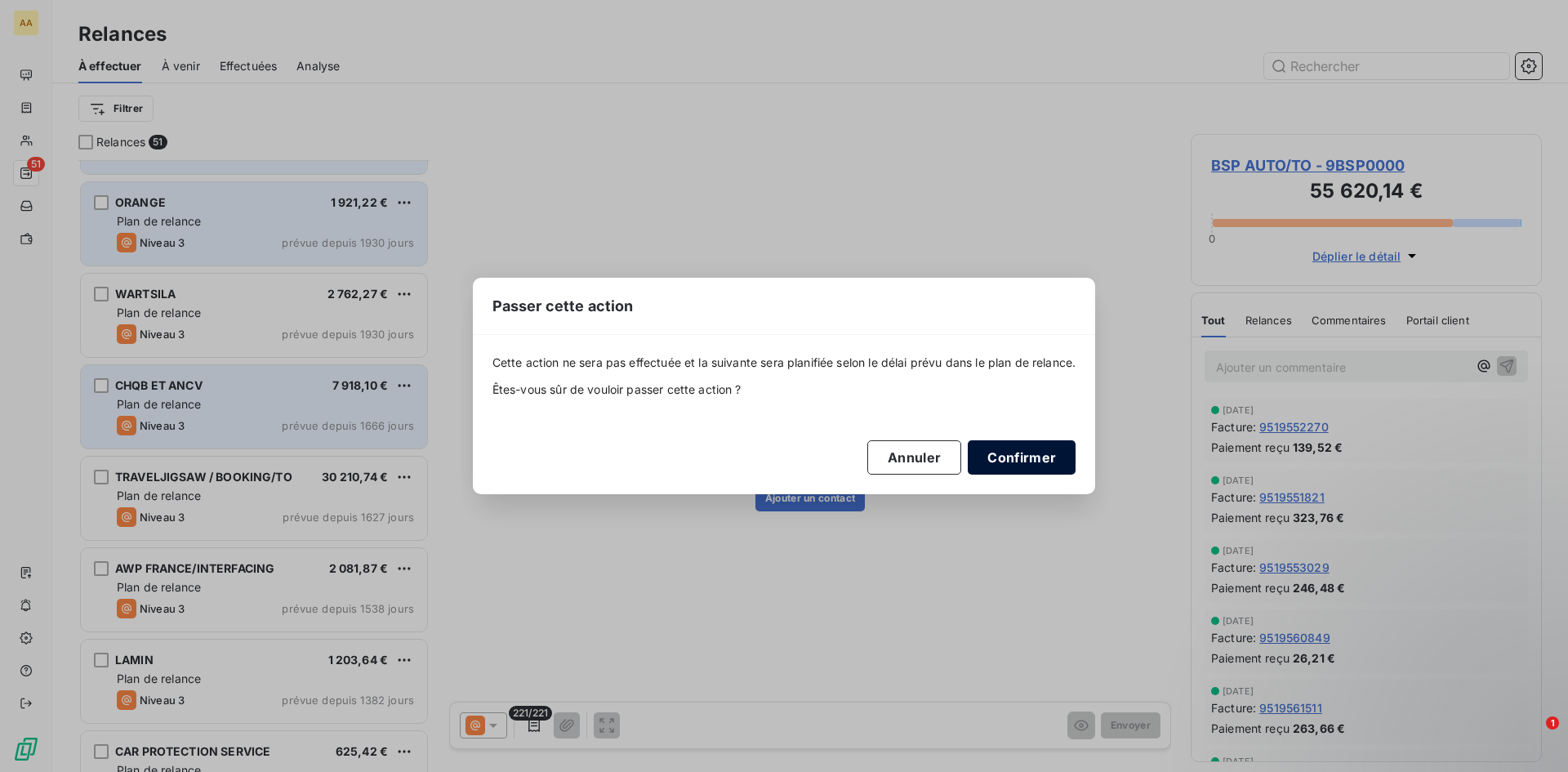
click at [1055, 462] on button "Confirmer" at bounding box center [1021, 457] width 107 height 34
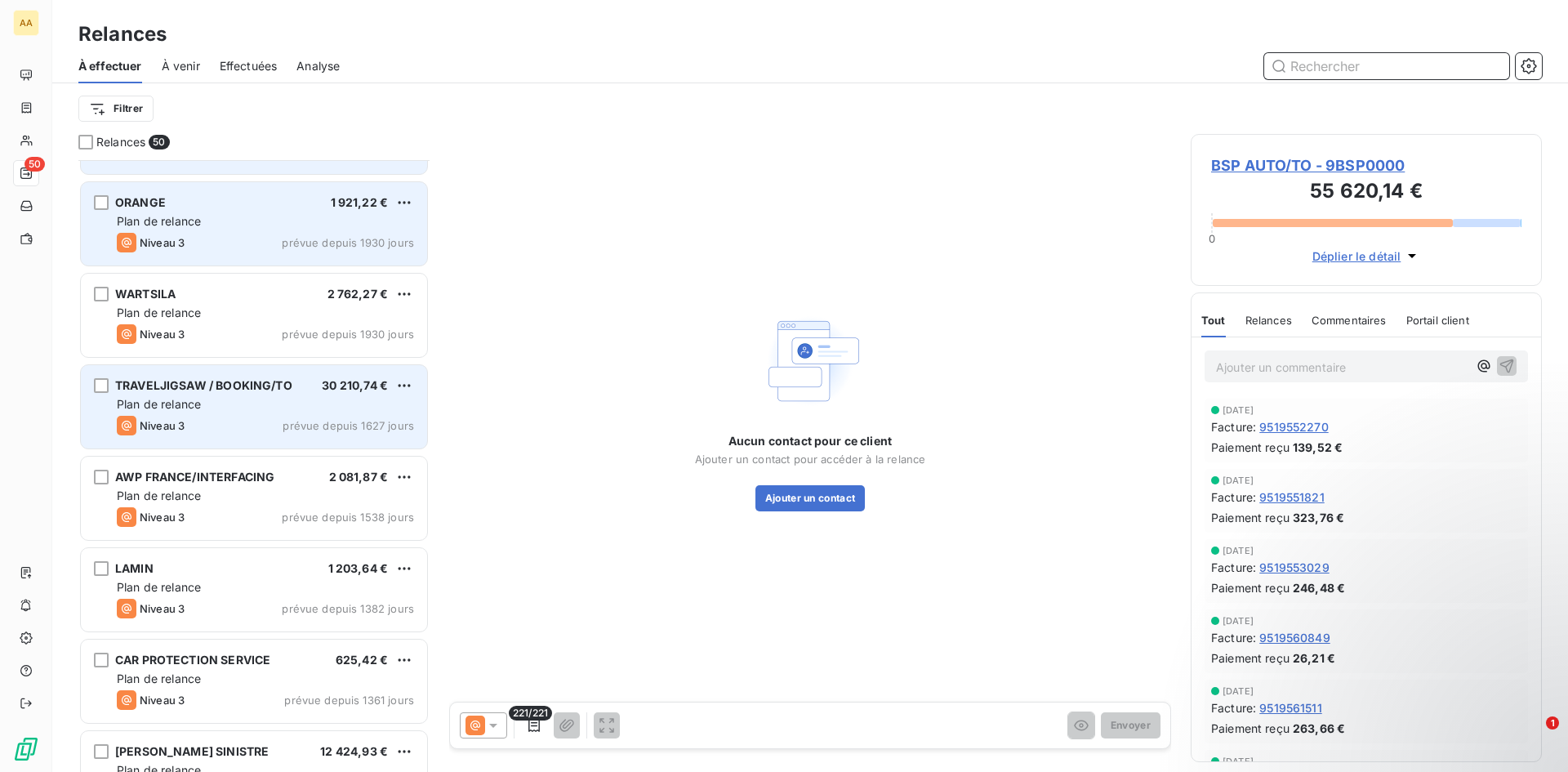
click at [1315, 69] on input "text" at bounding box center [1386, 66] width 245 height 26
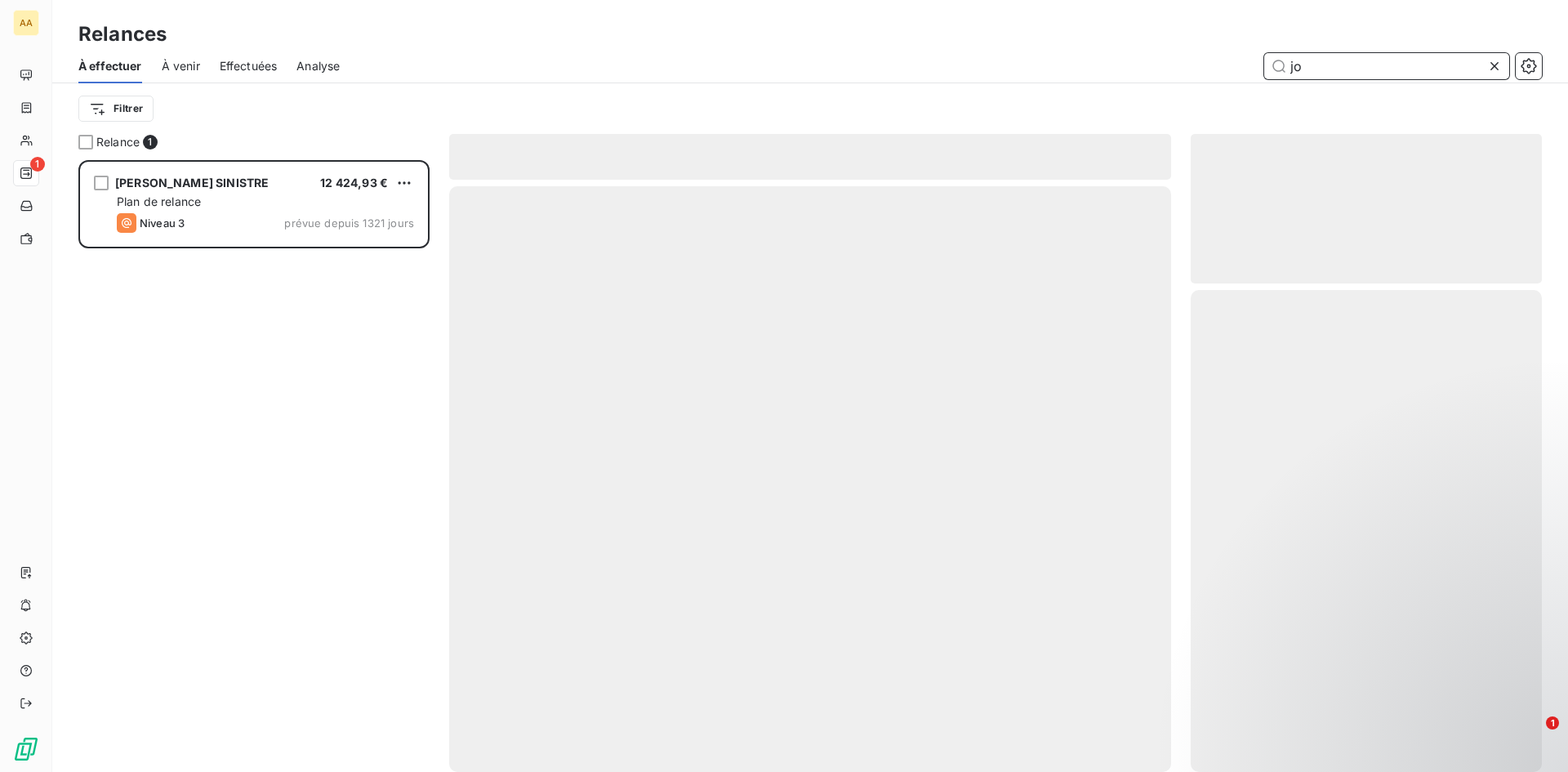
scroll to position [599, 339]
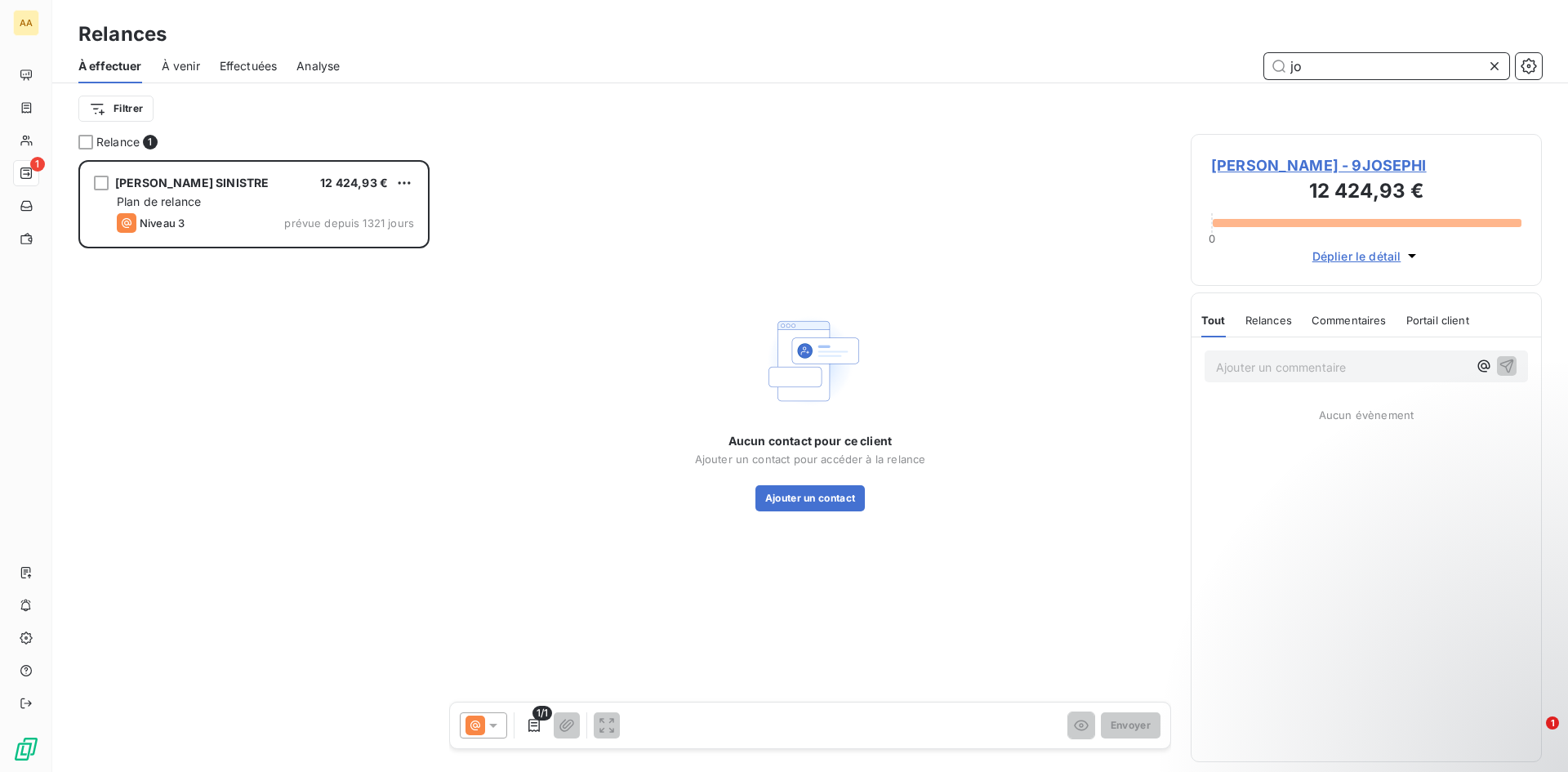
type input "j"
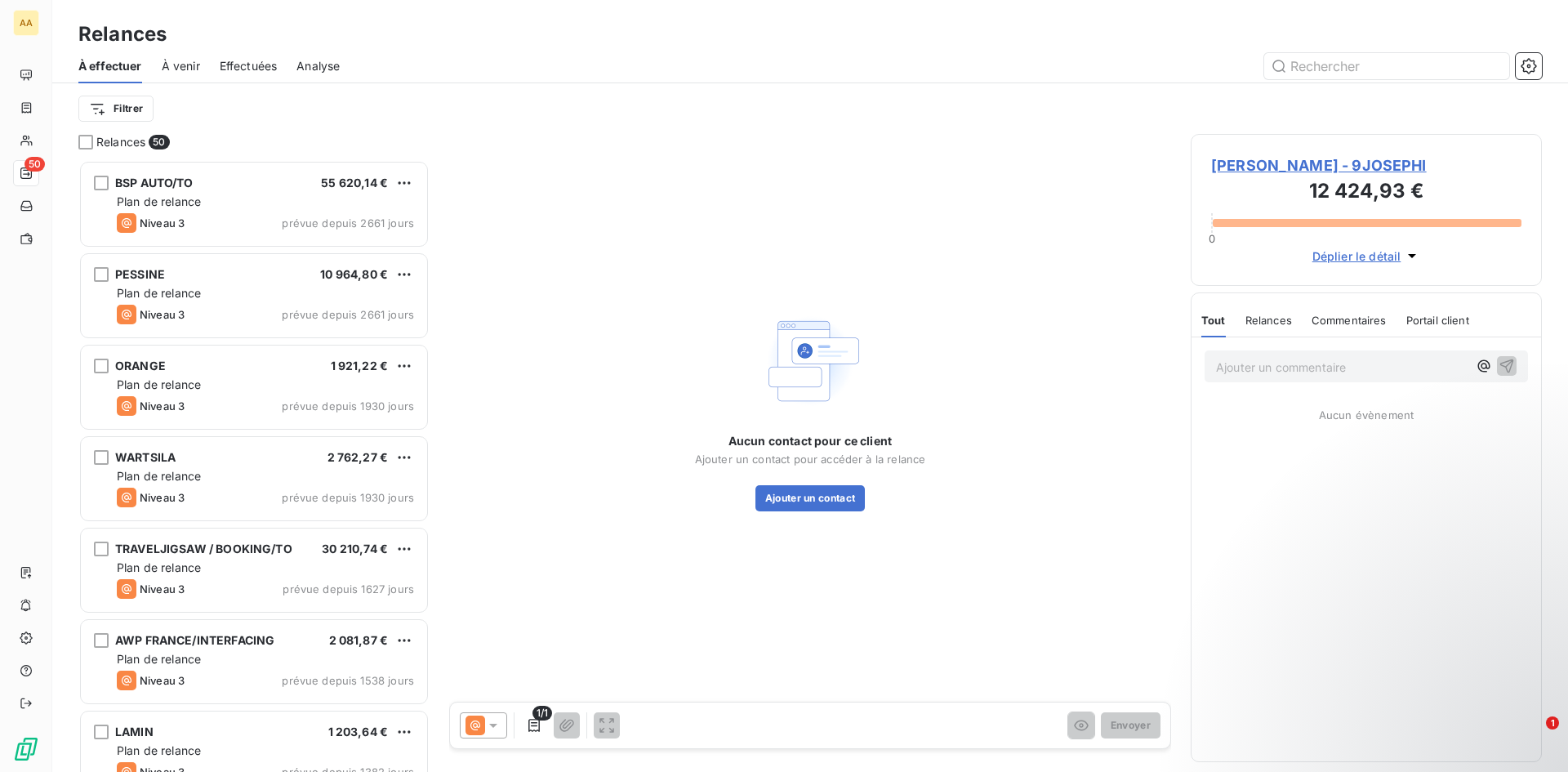
click at [1319, 79] on div "À effectuer À venir Effectuées Analyse" at bounding box center [810, 65] width 1516 height 34
click at [1319, 71] on input "text" at bounding box center [1386, 66] width 245 height 26
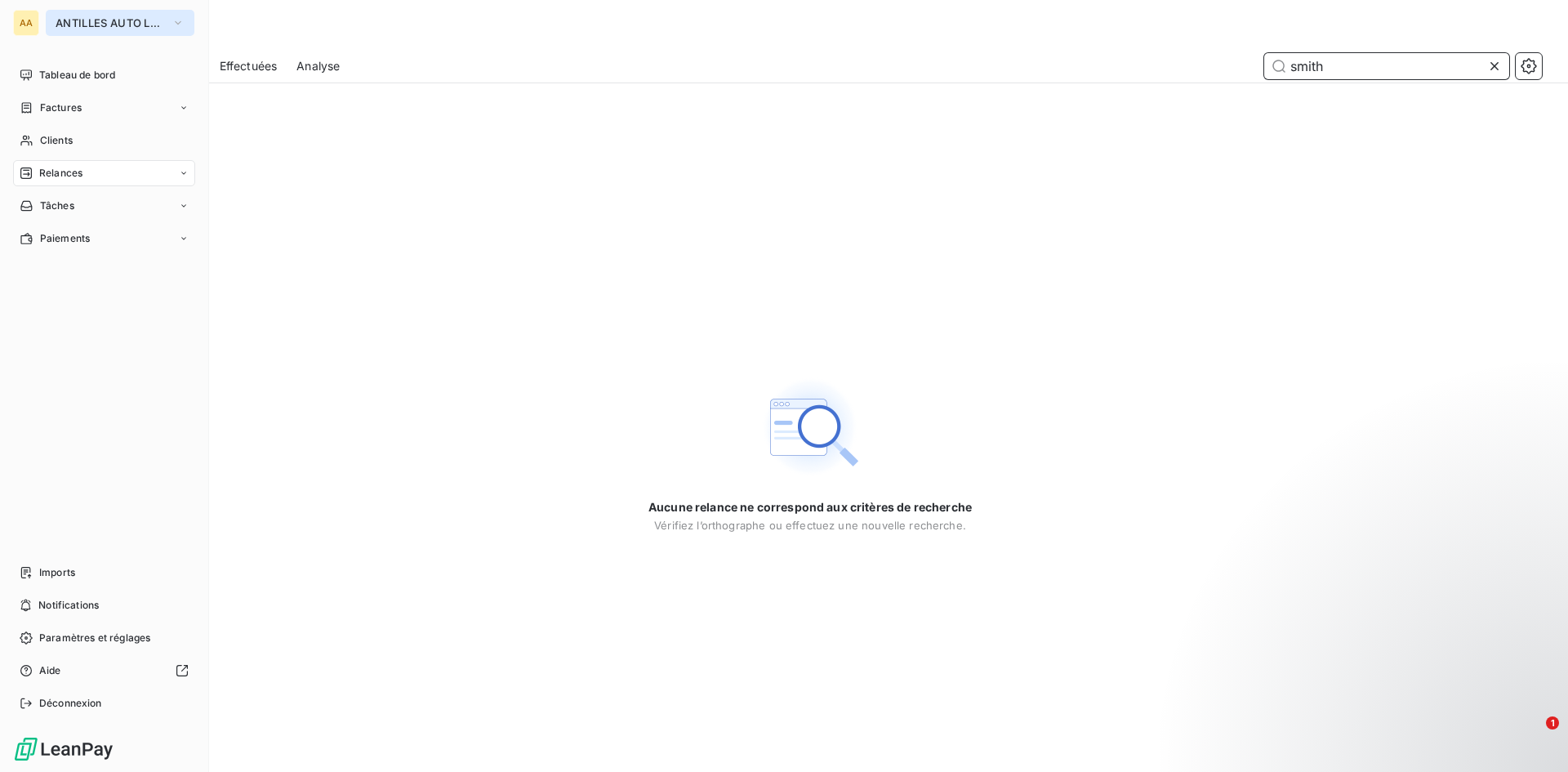
type input "smith"
click at [165, 18] on button "ANTILLES AUTO LOCATION" at bounding box center [120, 23] width 149 height 26
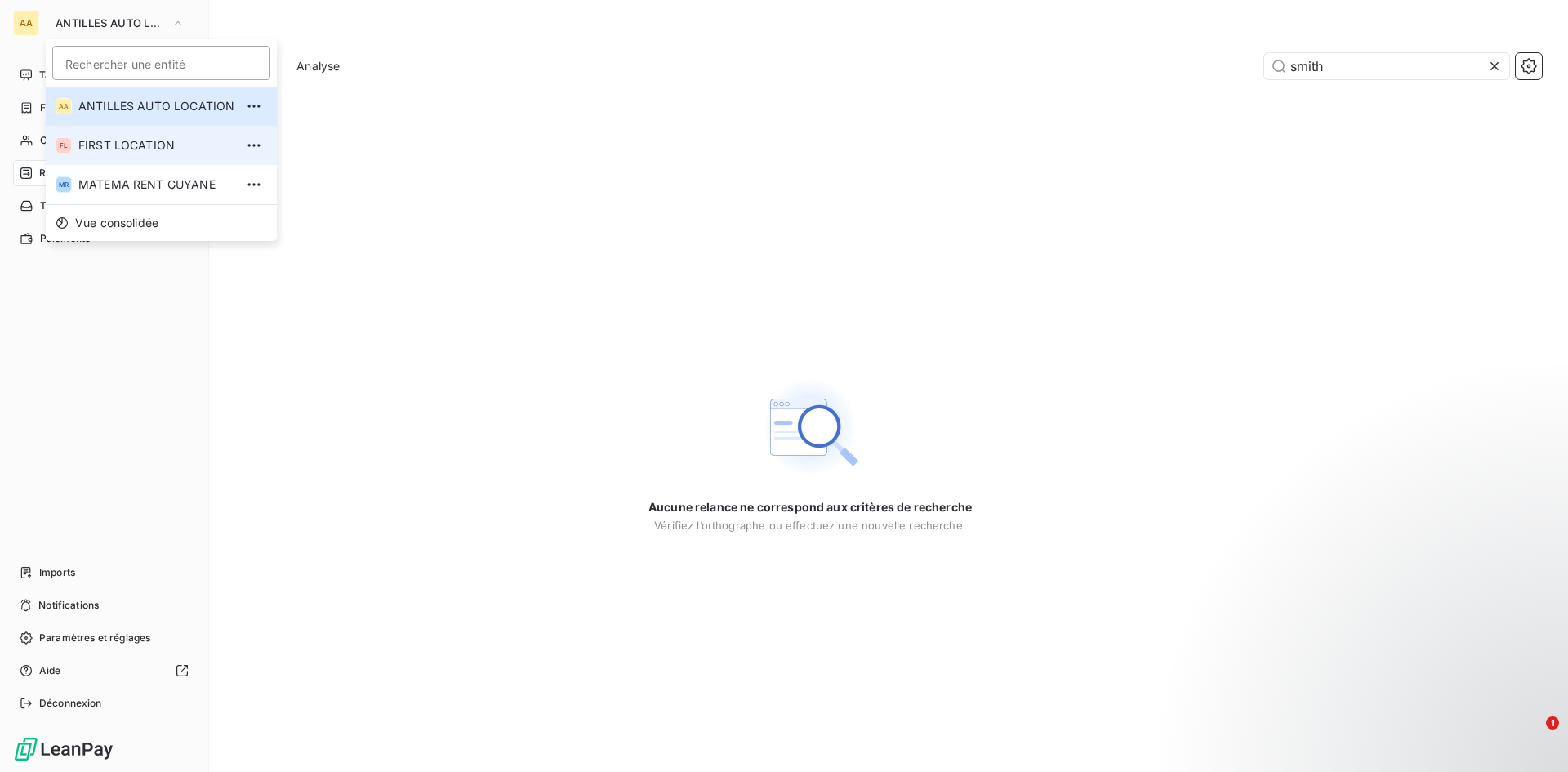
click at [147, 151] on span "FIRST LOCATION" at bounding box center [156, 145] width 156 height 17
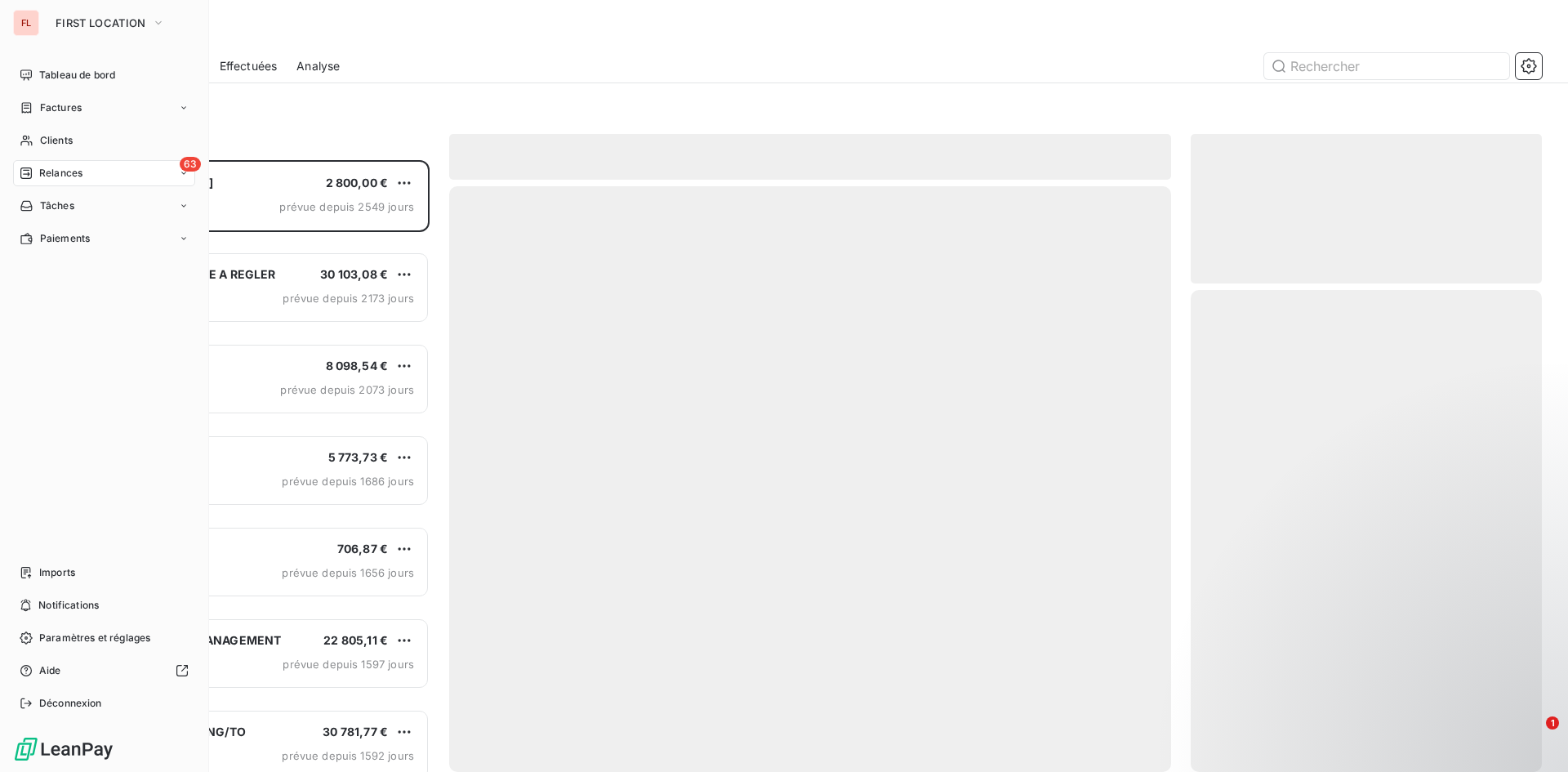
scroll to position [599, 339]
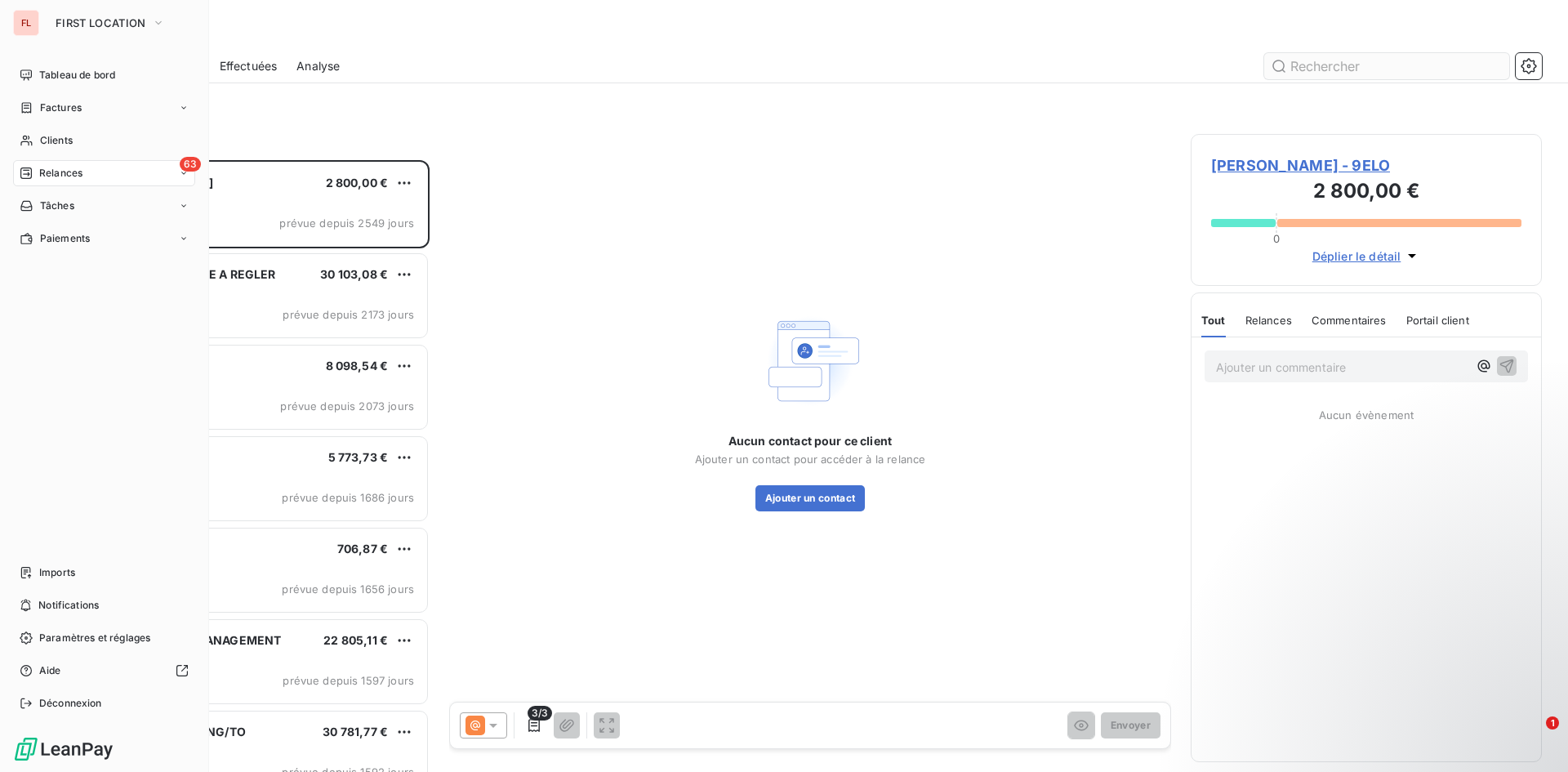
click at [1327, 66] on input "text" at bounding box center [1386, 66] width 245 height 26
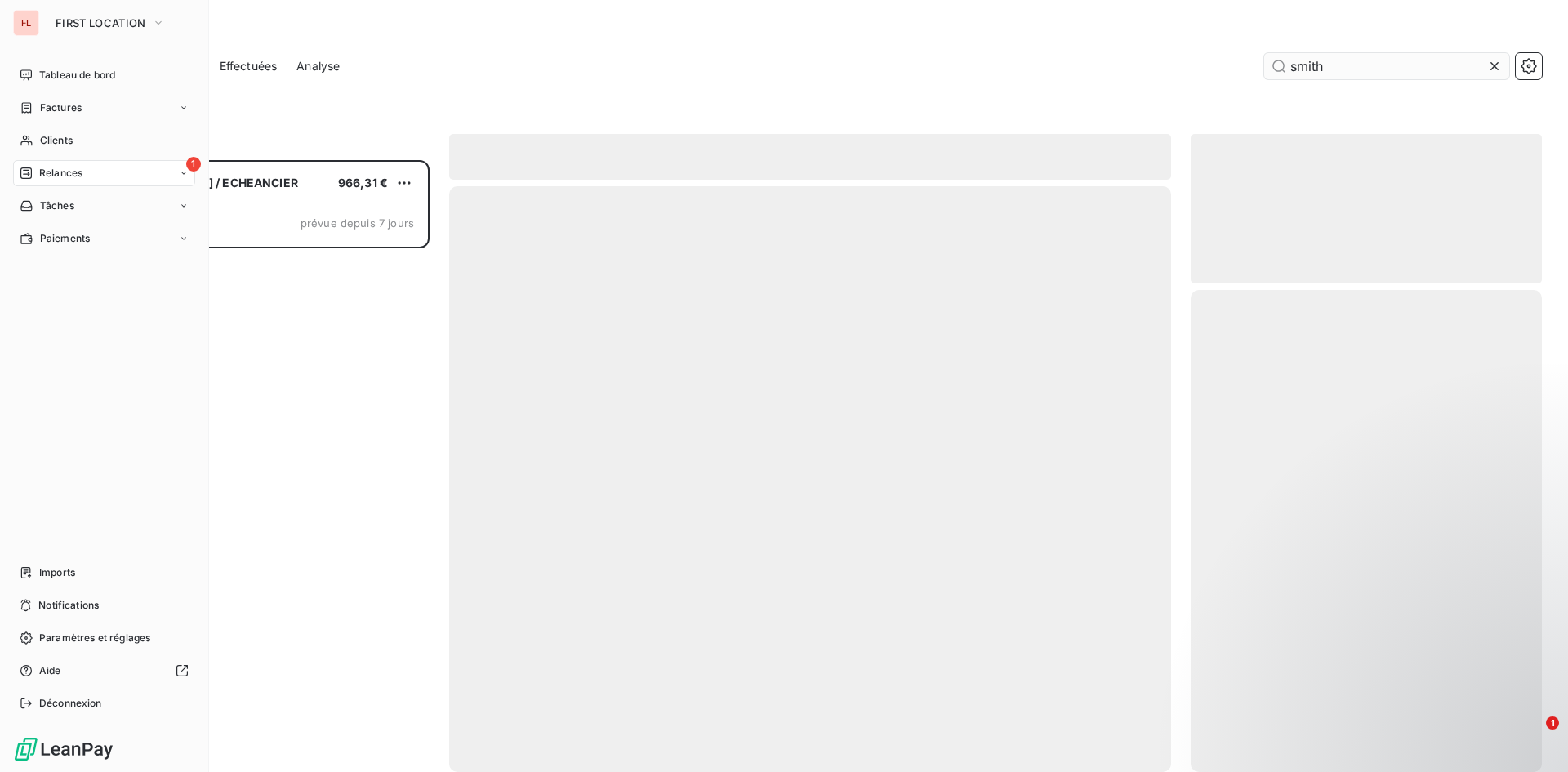
scroll to position [599, 339]
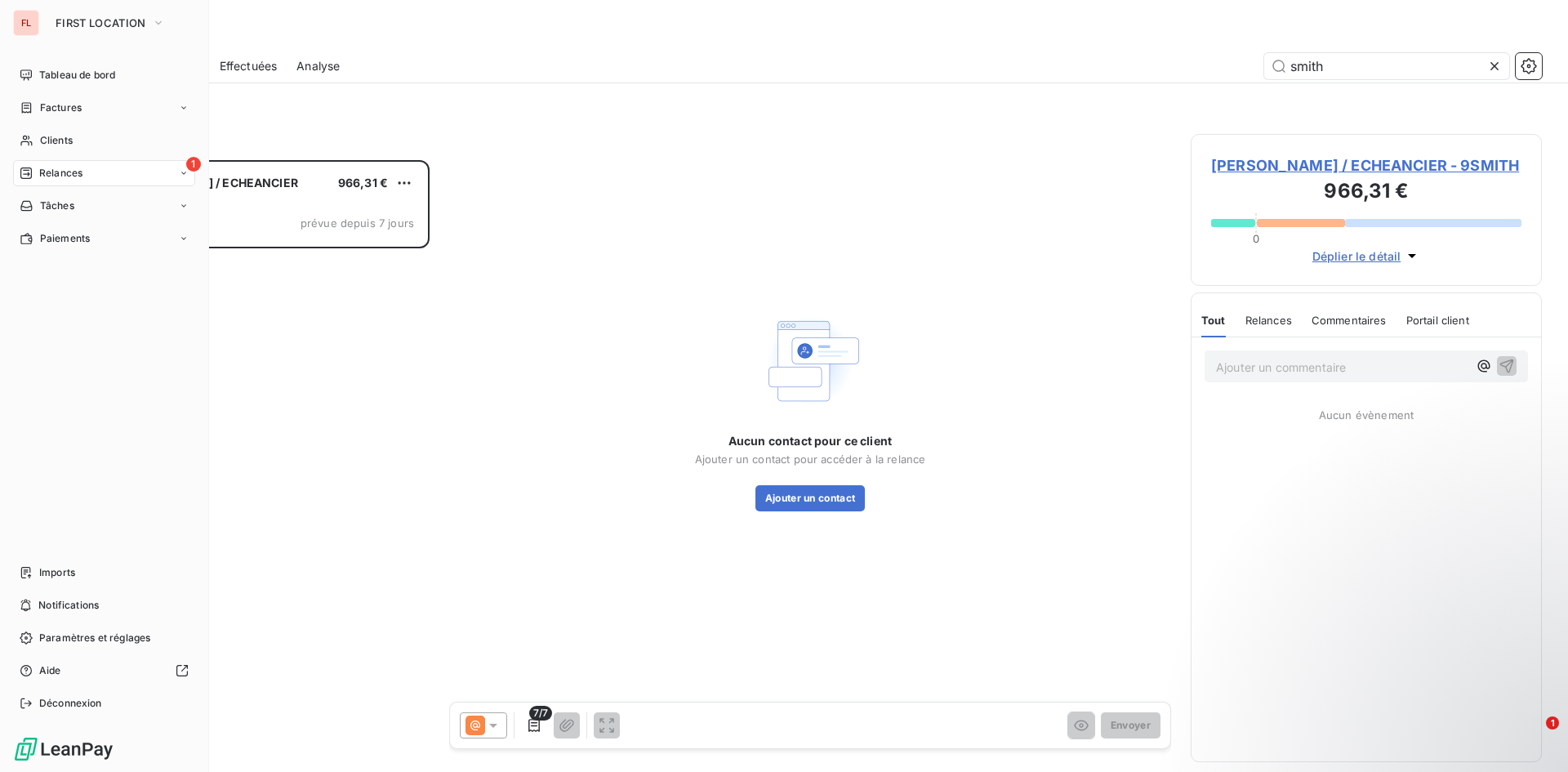
type input "smith"
click at [398, 400] on div "[PERSON_NAME] / ECHEANCIER 966,31 € RELANCE 1 Niveau 3 prévue depuis 7 jours" at bounding box center [253, 465] width 352 height 611
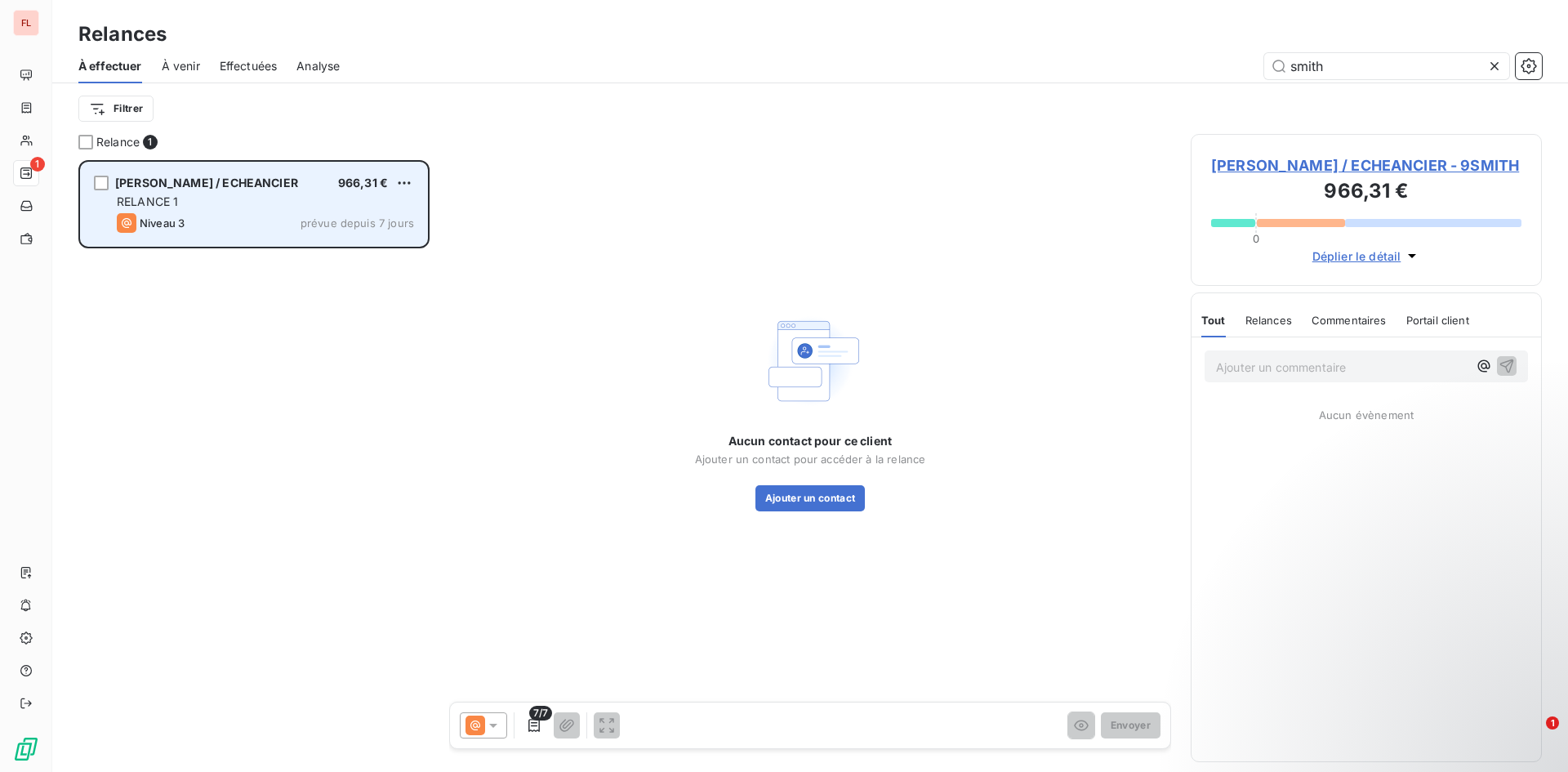
click at [255, 174] on div "[PERSON_NAME] / ECHEANCIER 966,31 € RELANCE 1 Niveau 3 prévue depuis 7 jours" at bounding box center [253, 204] width 346 height 84
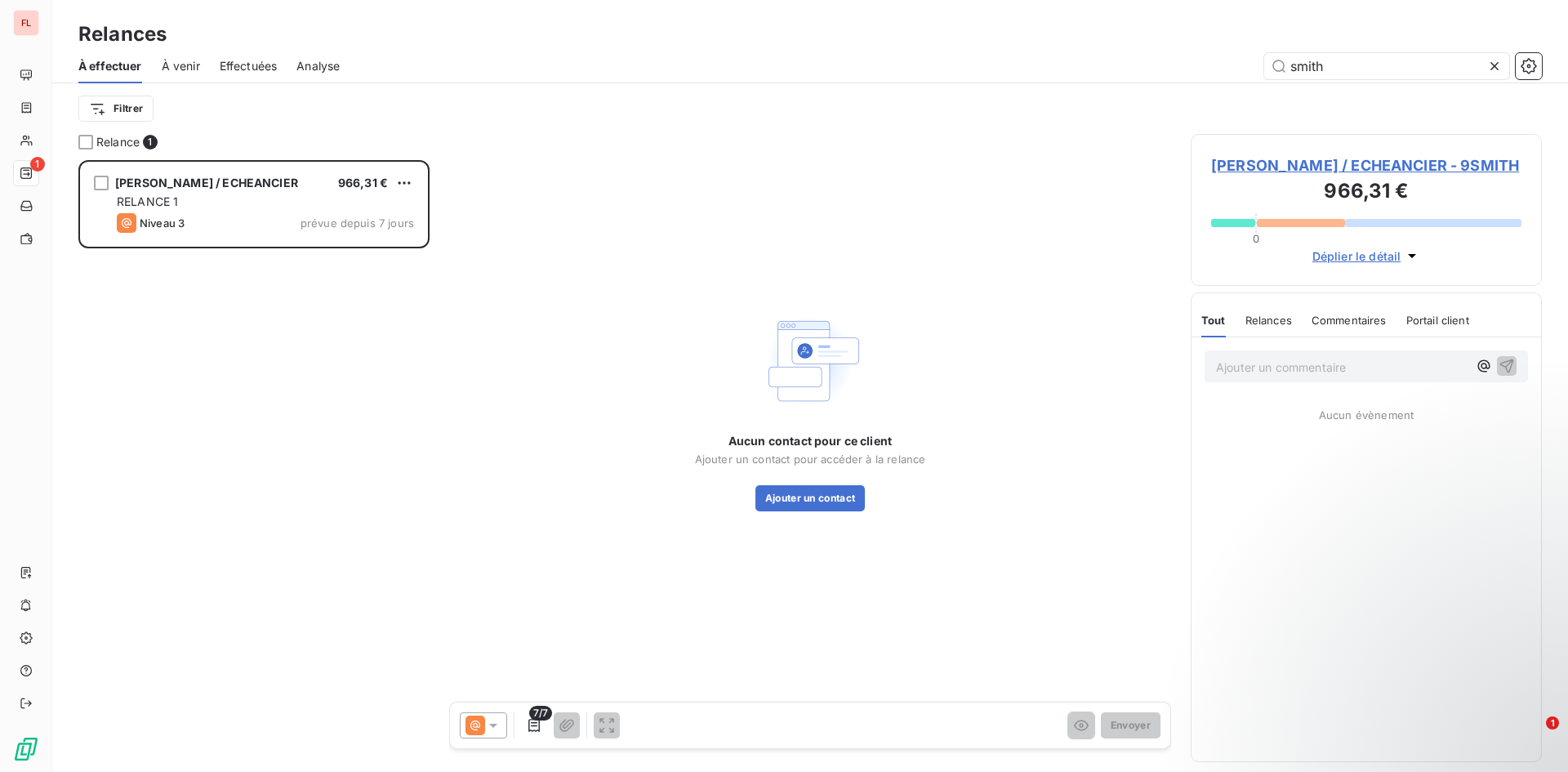
click at [1430, 163] on span "[PERSON_NAME] / ECHEANCIER - 9SMITH" at bounding box center [1366, 165] width 310 height 22
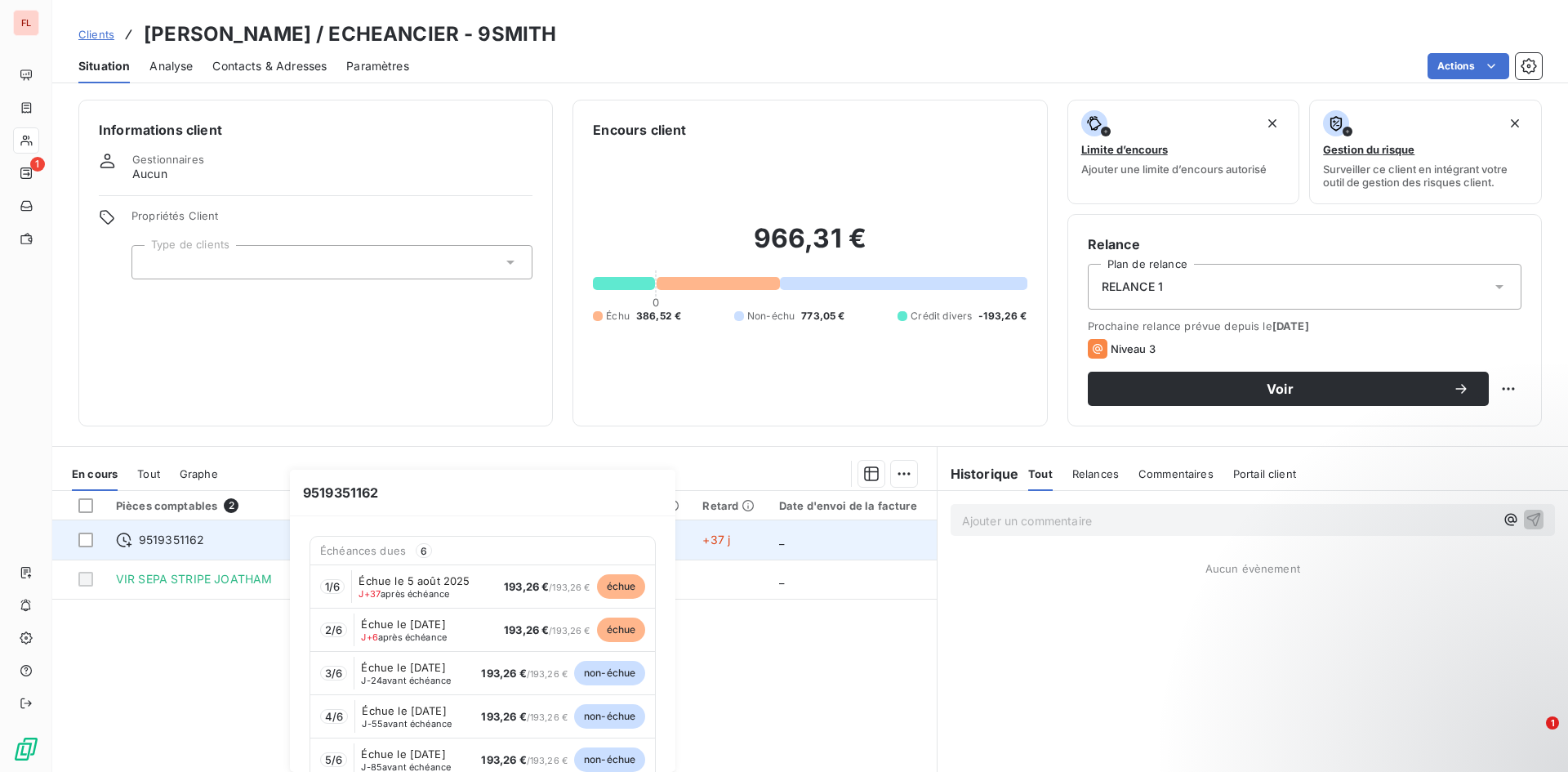
click at [193, 538] on span "9519351162" at bounding box center [172, 540] width 66 height 17
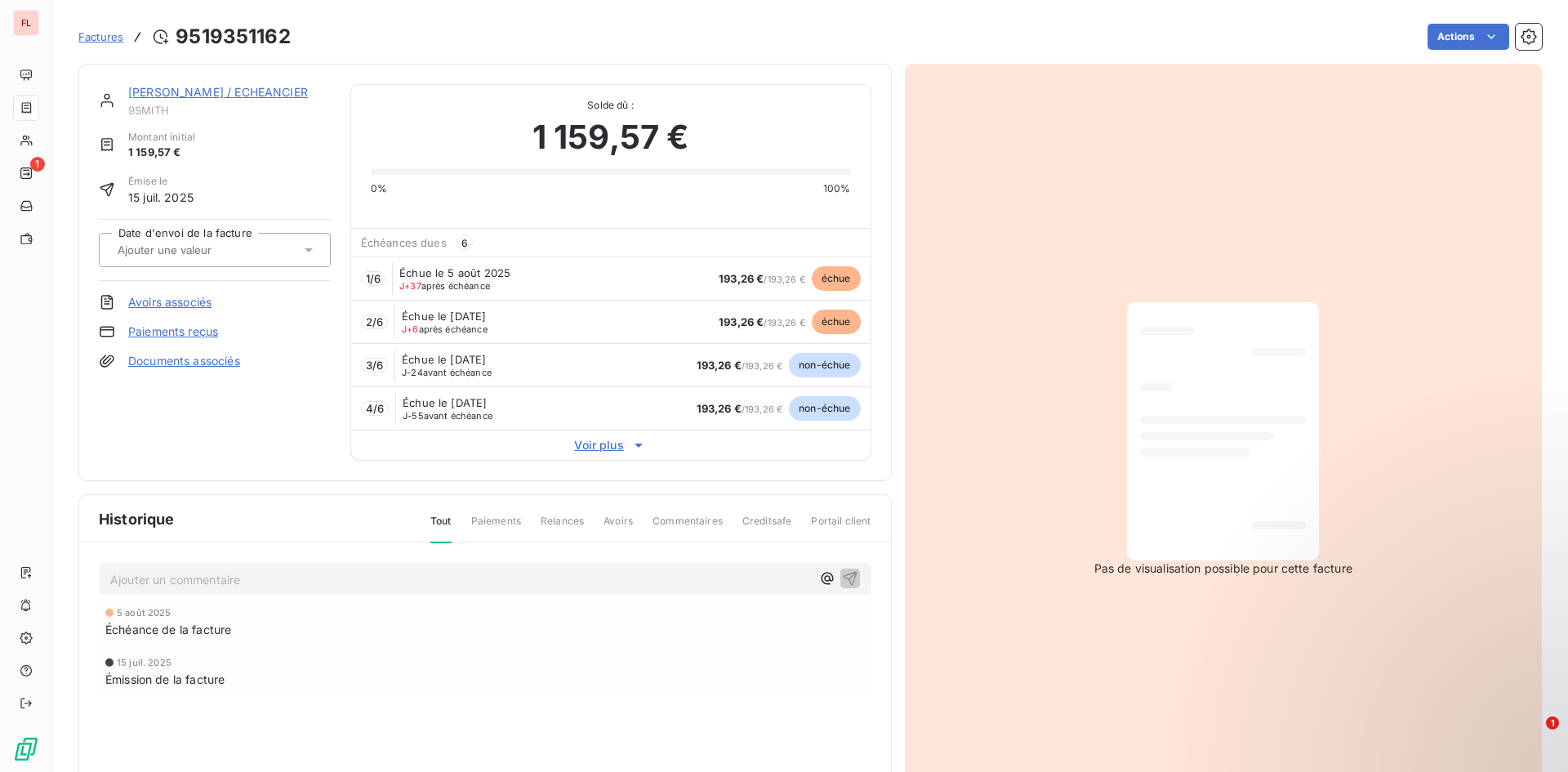
click at [829, 283] on span "échue" at bounding box center [835, 278] width 49 height 25
click at [274, 94] on link "[PERSON_NAME] / ECHEANCIER" at bounding box center [218, 92] width 180 height 14
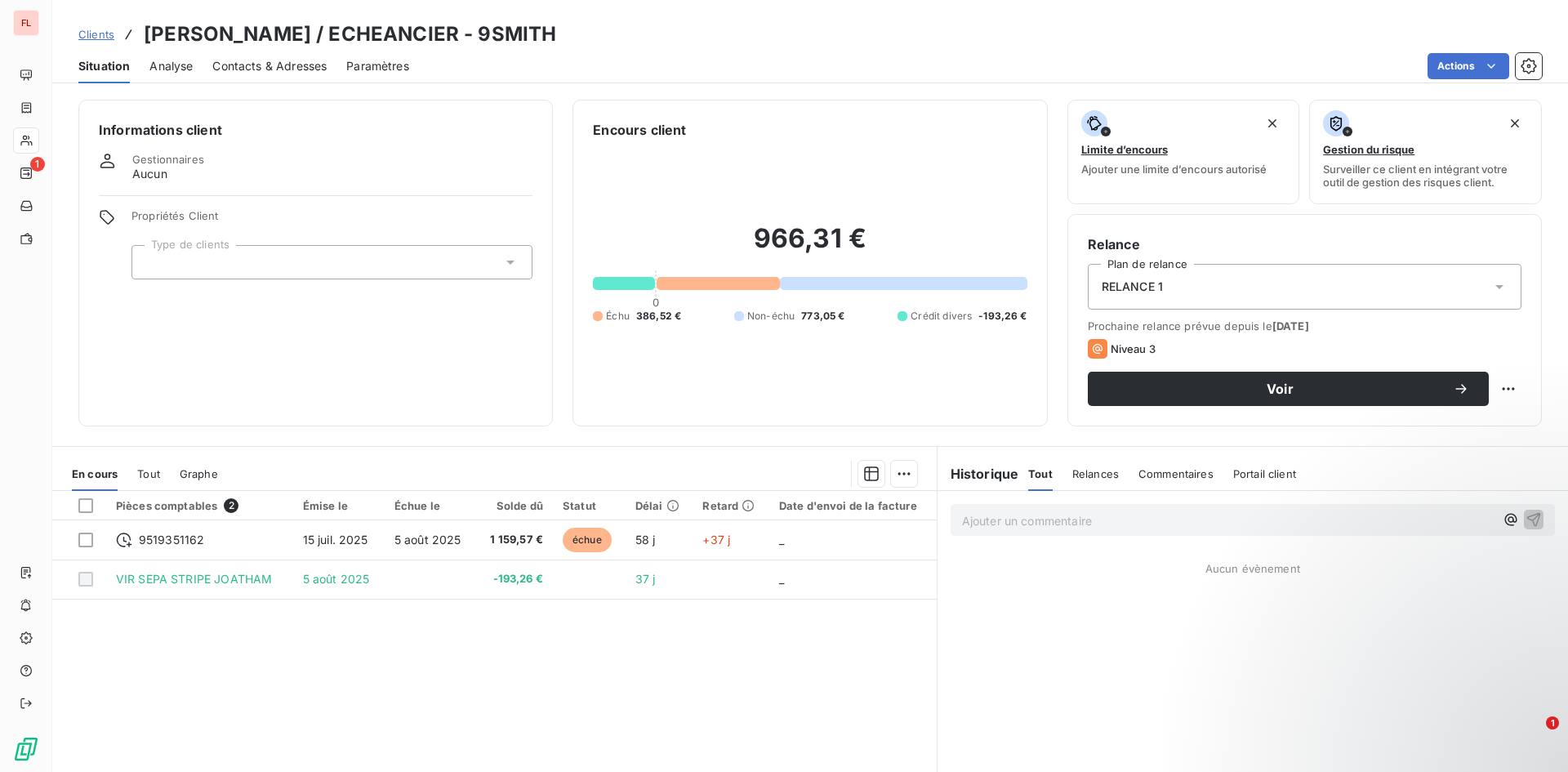
click at [1175, 478] on span "Commentaires" at bounding box center [1176, 474] width 75 height 13
click at [1081, 510] on div "Ajouter un commentaire ﻿" at bounding box center [1228, 520] width 532 height 22
click at [1058, 528] on p "Ajouter un commentaire ﻿" at bounding box center [1228, 520] width 532 height 20
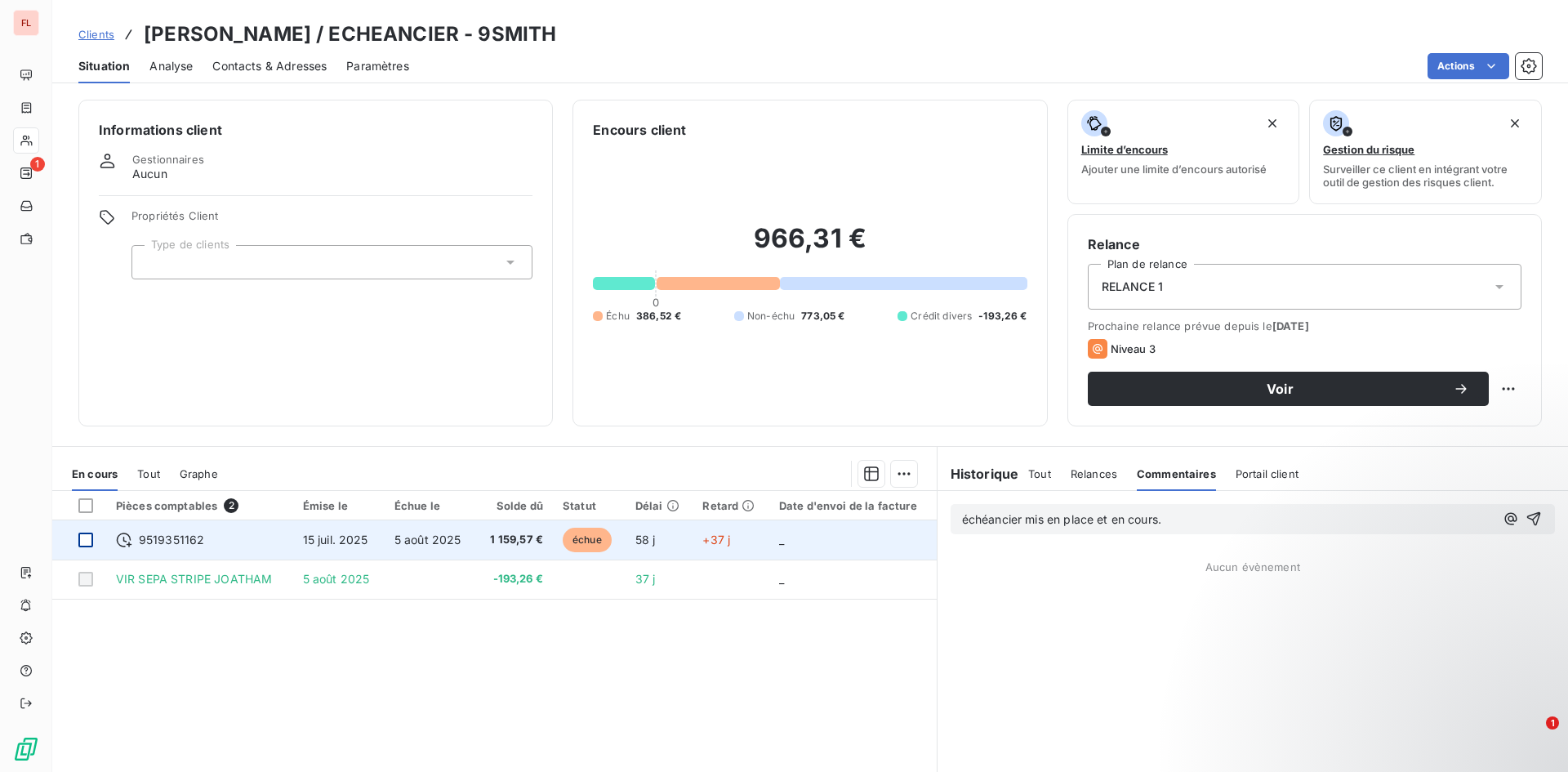
click at [78, 537] on td at bounding box center [79, 540] width 54 height 39
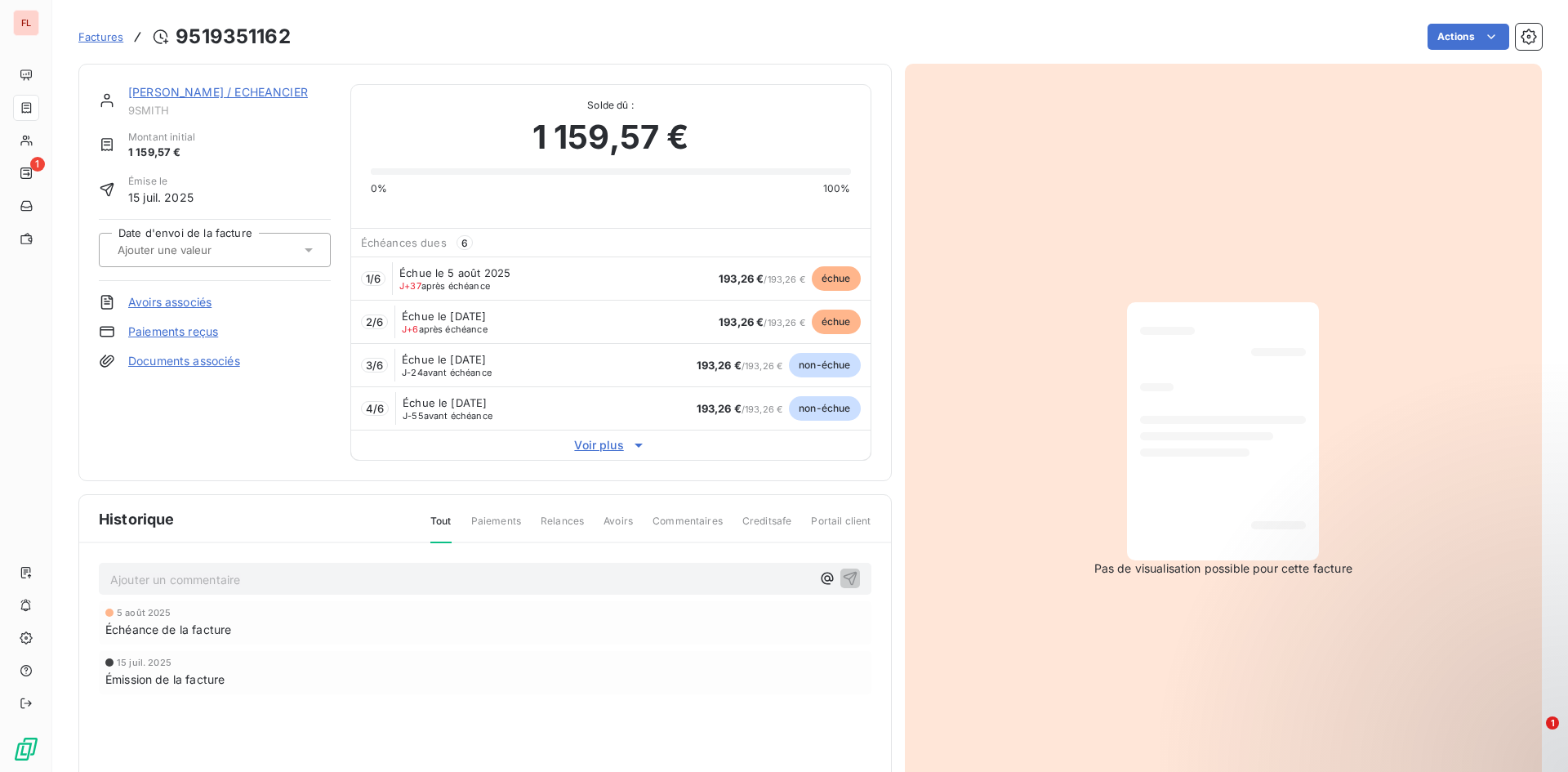
click at [218, 571] on p "Ajouter un commentaire ﻿" at bounding box center [460, 579] width 700 height 20
click at [678, 518] on span "Commentaires" at bounding box center [688, 528] width 71 height 28
click at [542, 519] on span "Relances" at bounding box center [562, 528] width 43 height 28
click at [242, 581] on p "Ajouter un commentaire ﻿" at bounding box center [460, 579] width 700 height 20
click at [843, 574] on icon "button" at bounding box center [849, 577] width 14 height 14
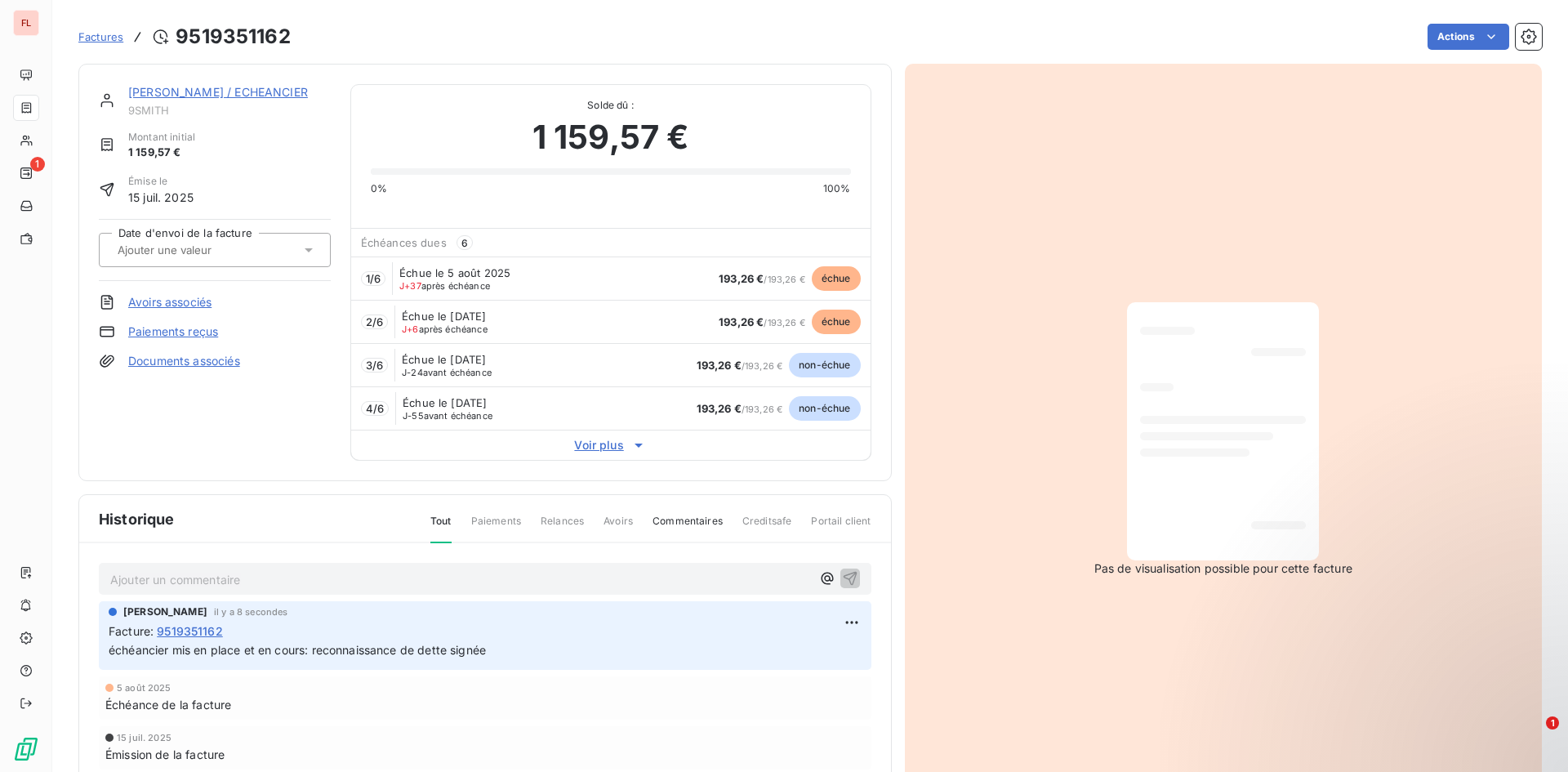
click at [103, 33] on span "Factures" at bounding box center [100, 37] width 45 height 13
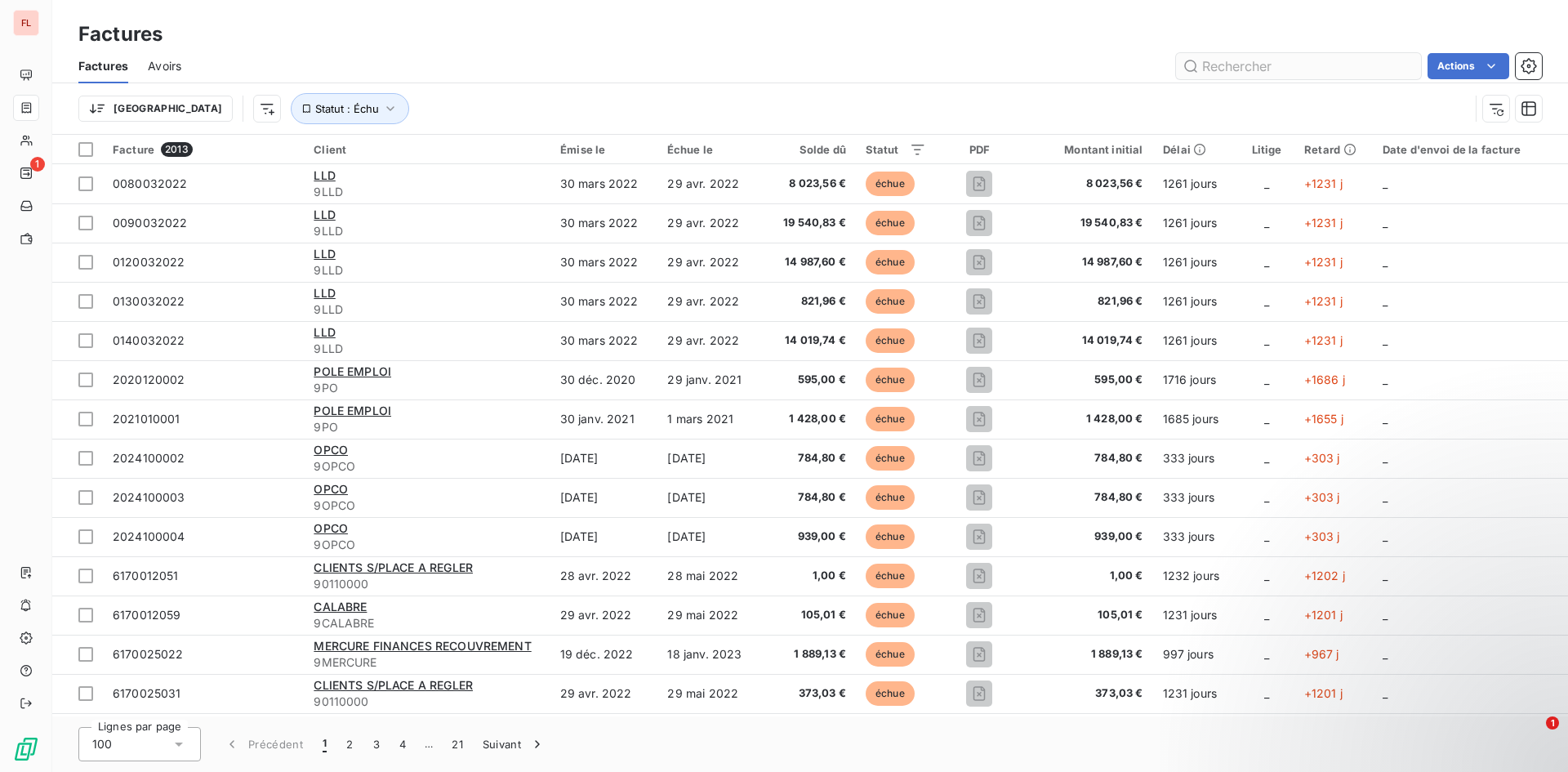
click at [1313, 65] on input "text" at bounding box center [1298, 66] width 245 height 26
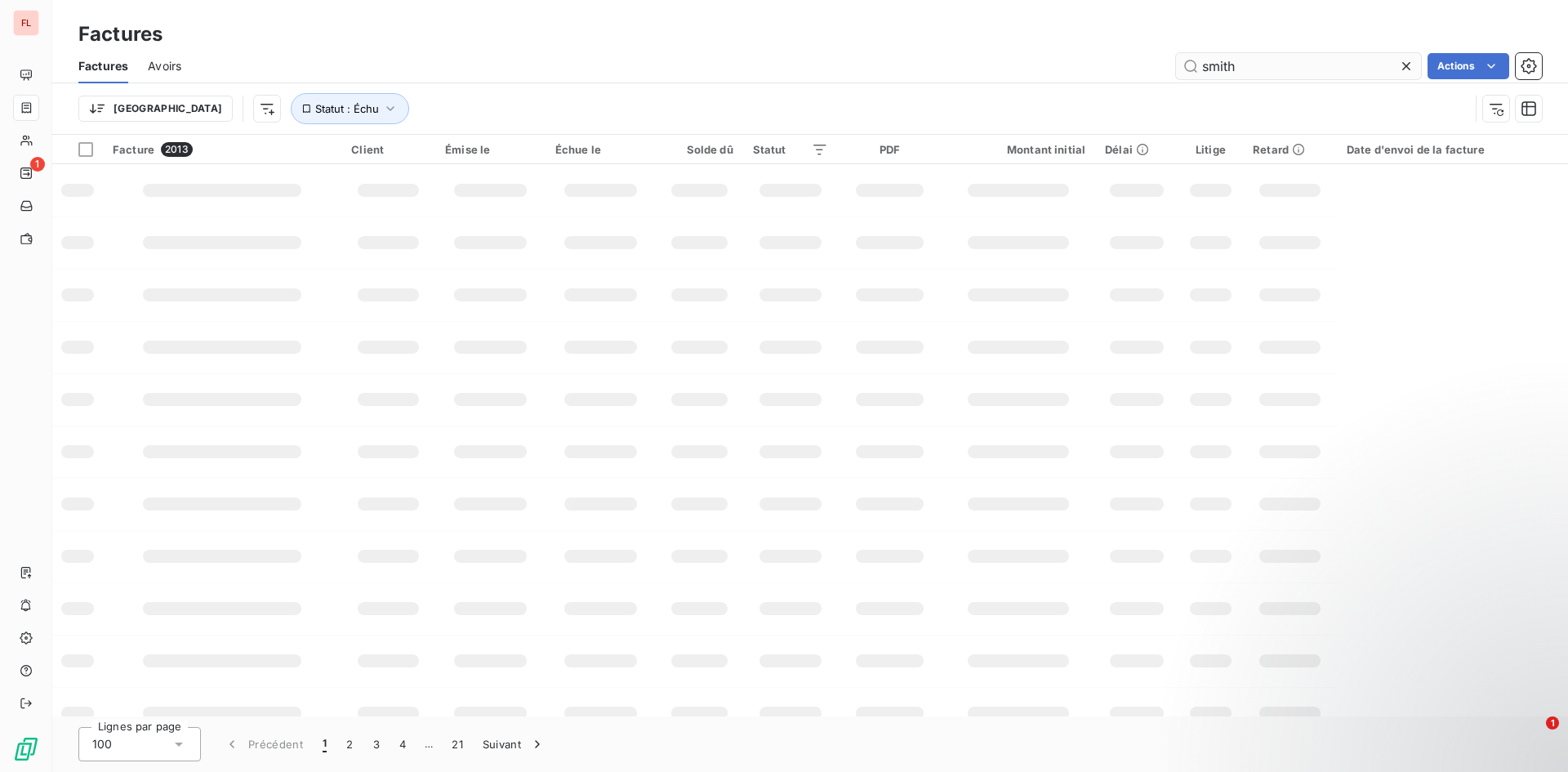
type input "smith"
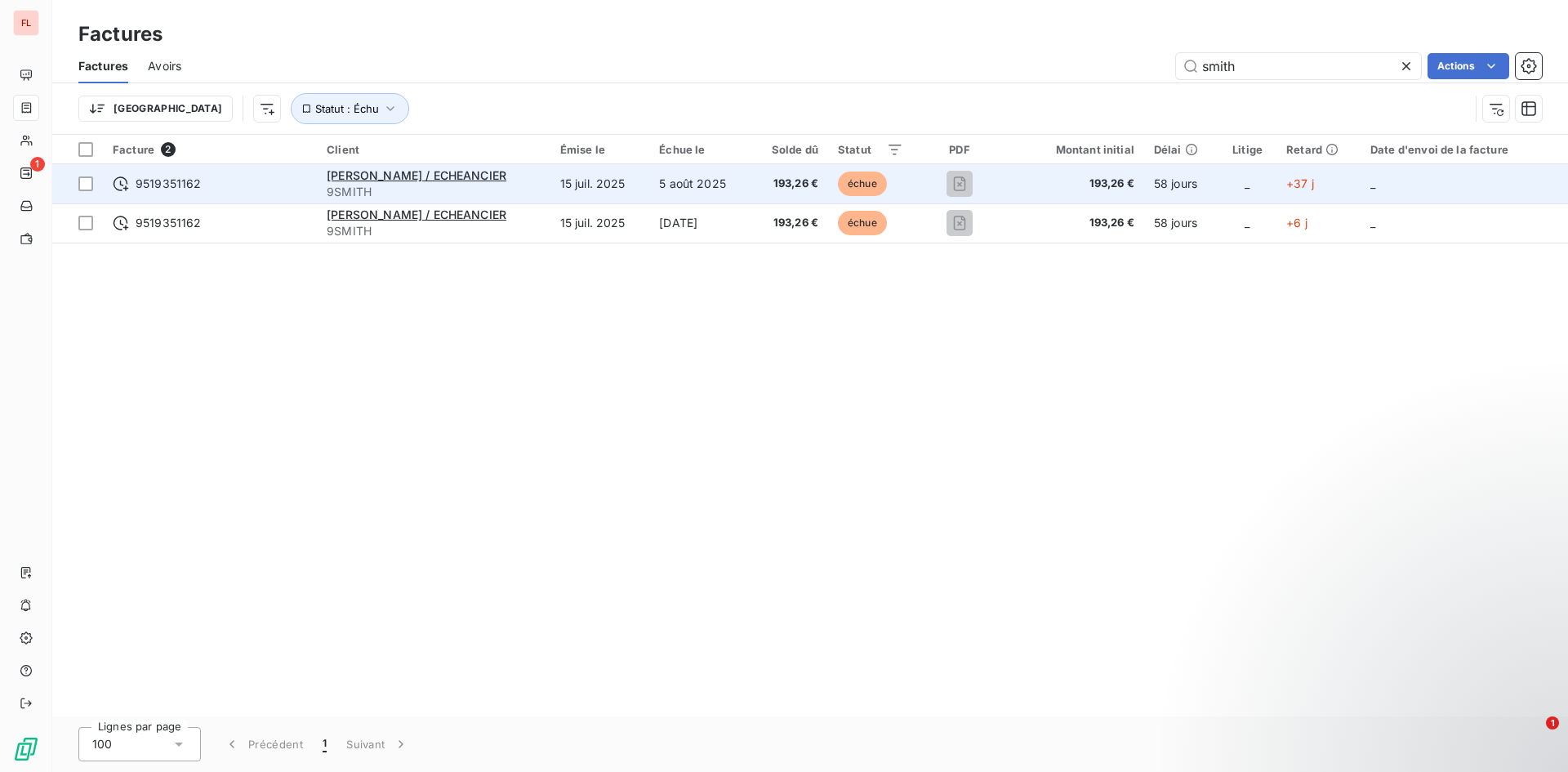
click at [1375, 185] on span "_" at bounding box center [1372, 183] width 5 height 14
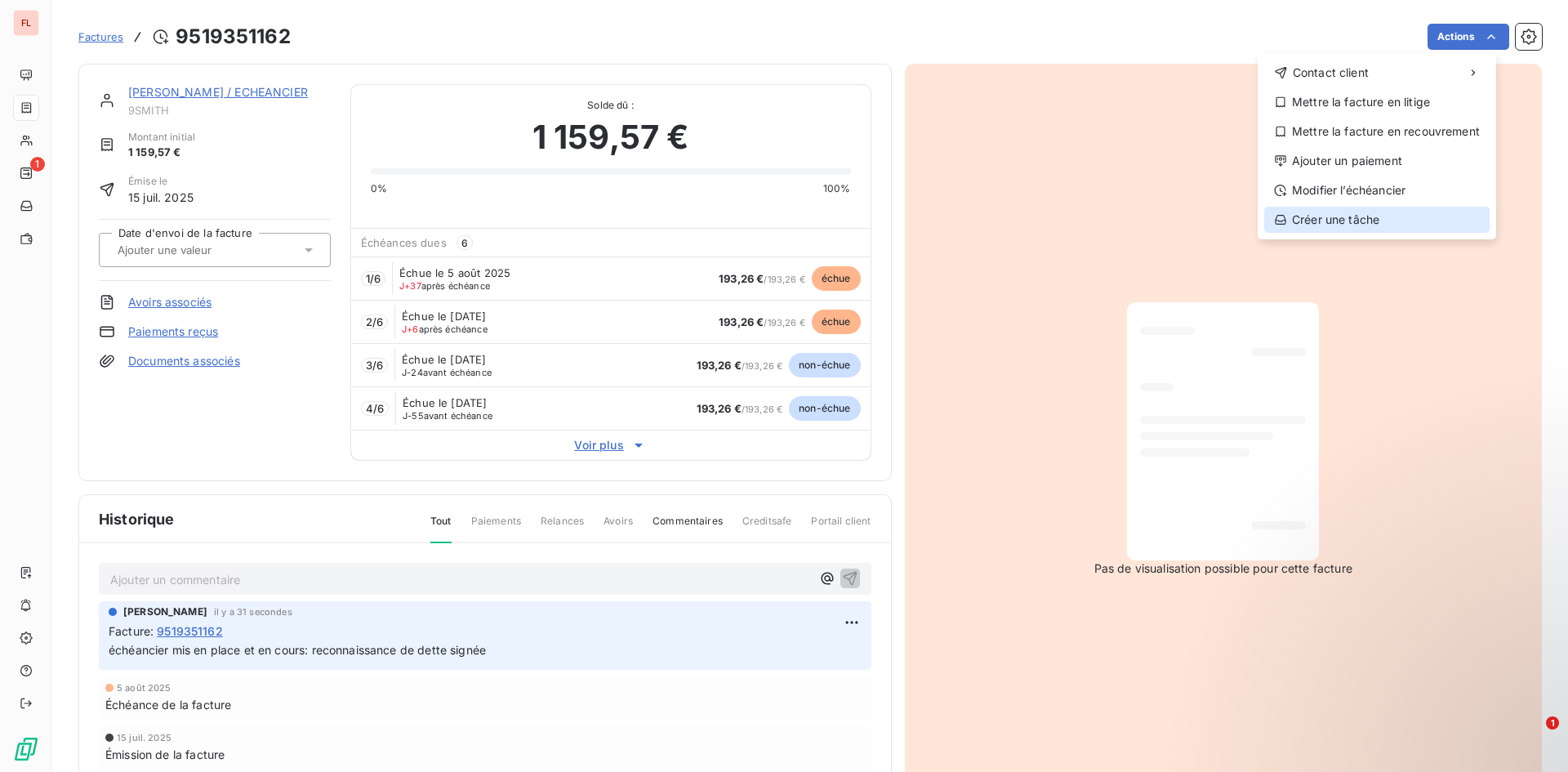
click at [1384, 221] on div "Créer une tâche" at bounding box center [1377, 219] width 226 height 26
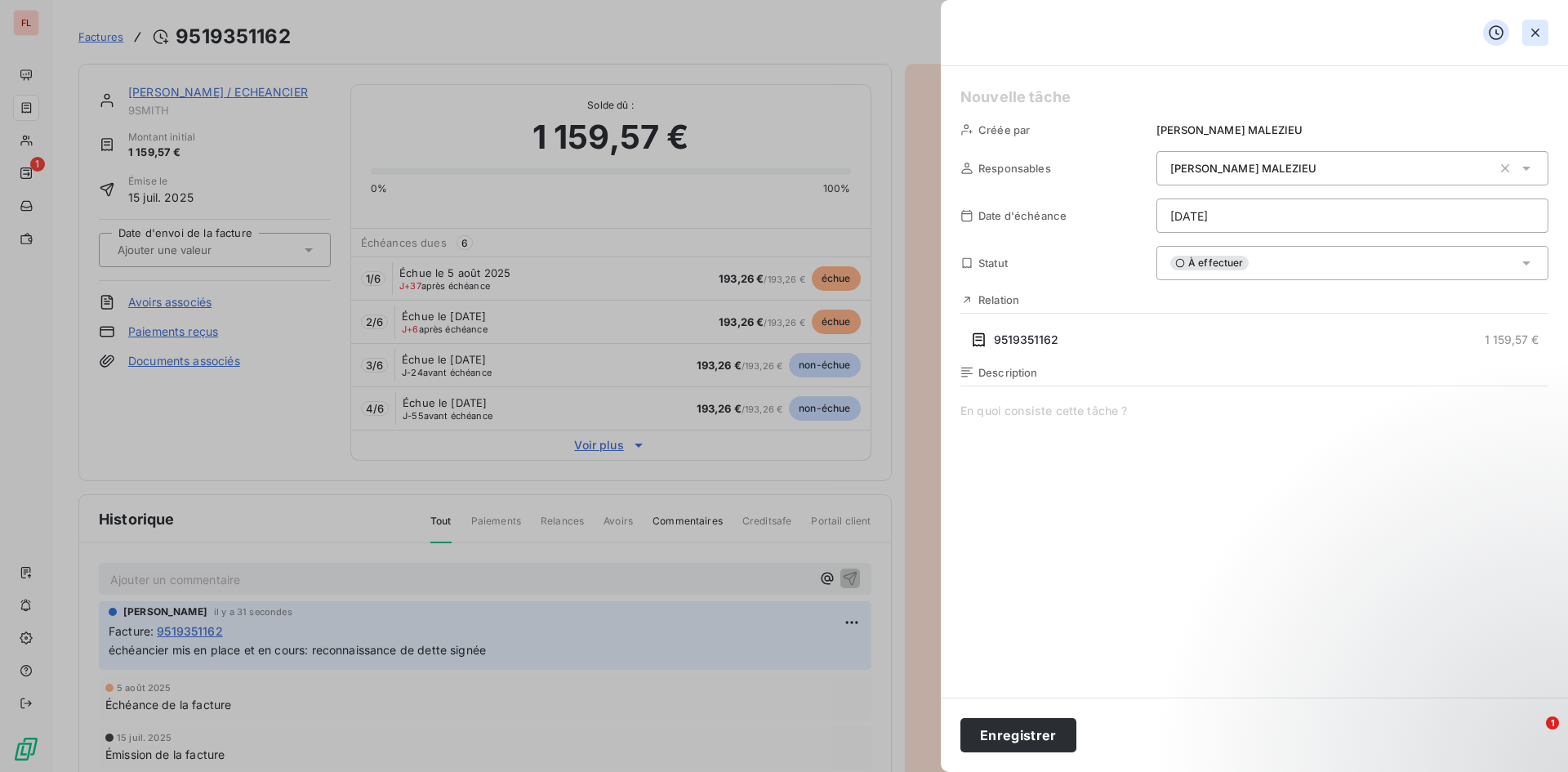
click at [1530, 32] on icon "button" at bounding box center [1536, 33] width 17 height 17
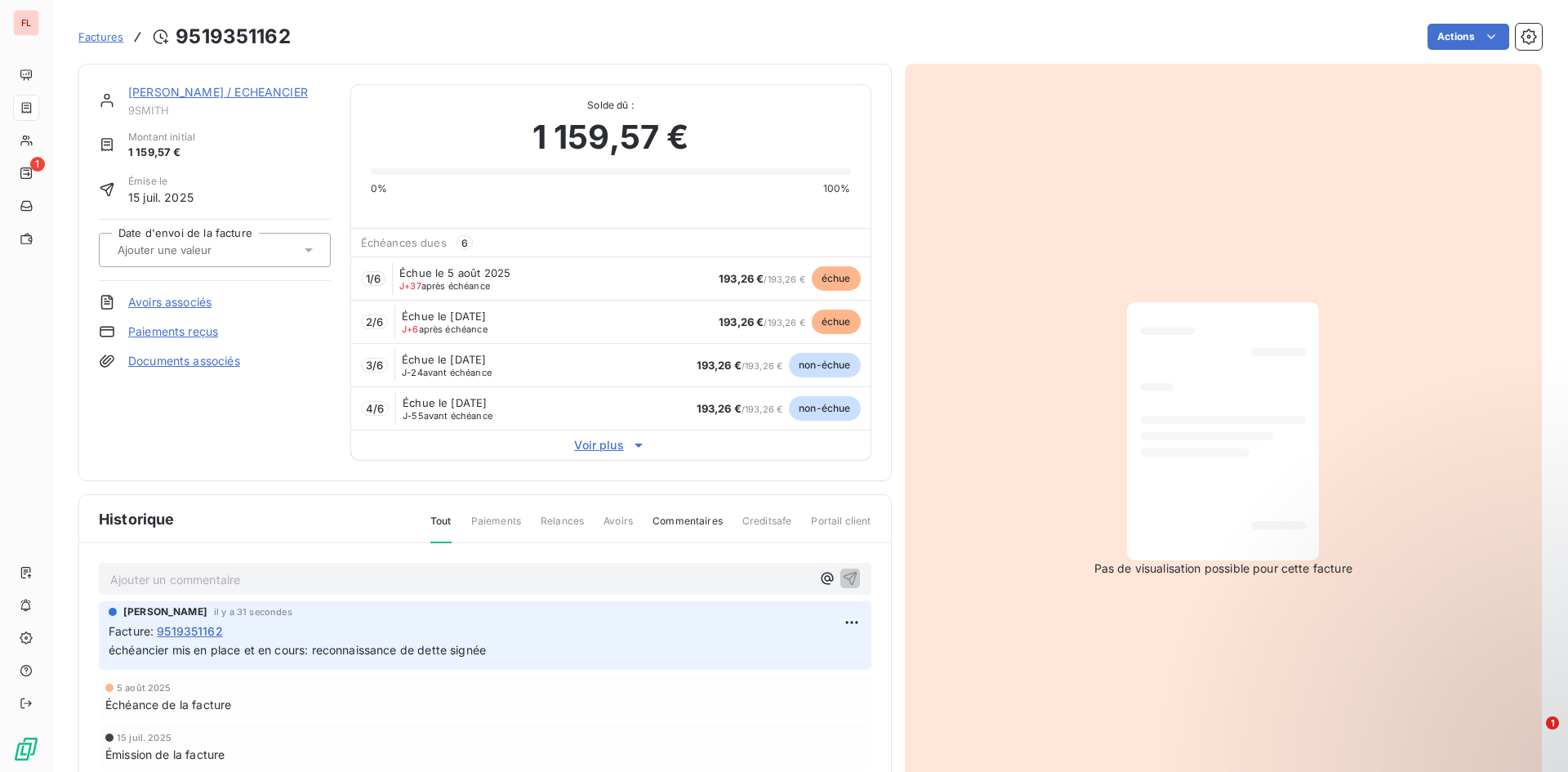
click at [737, 280] on span "193,26 €" at bounding box center [741, 278] width 45 height 13
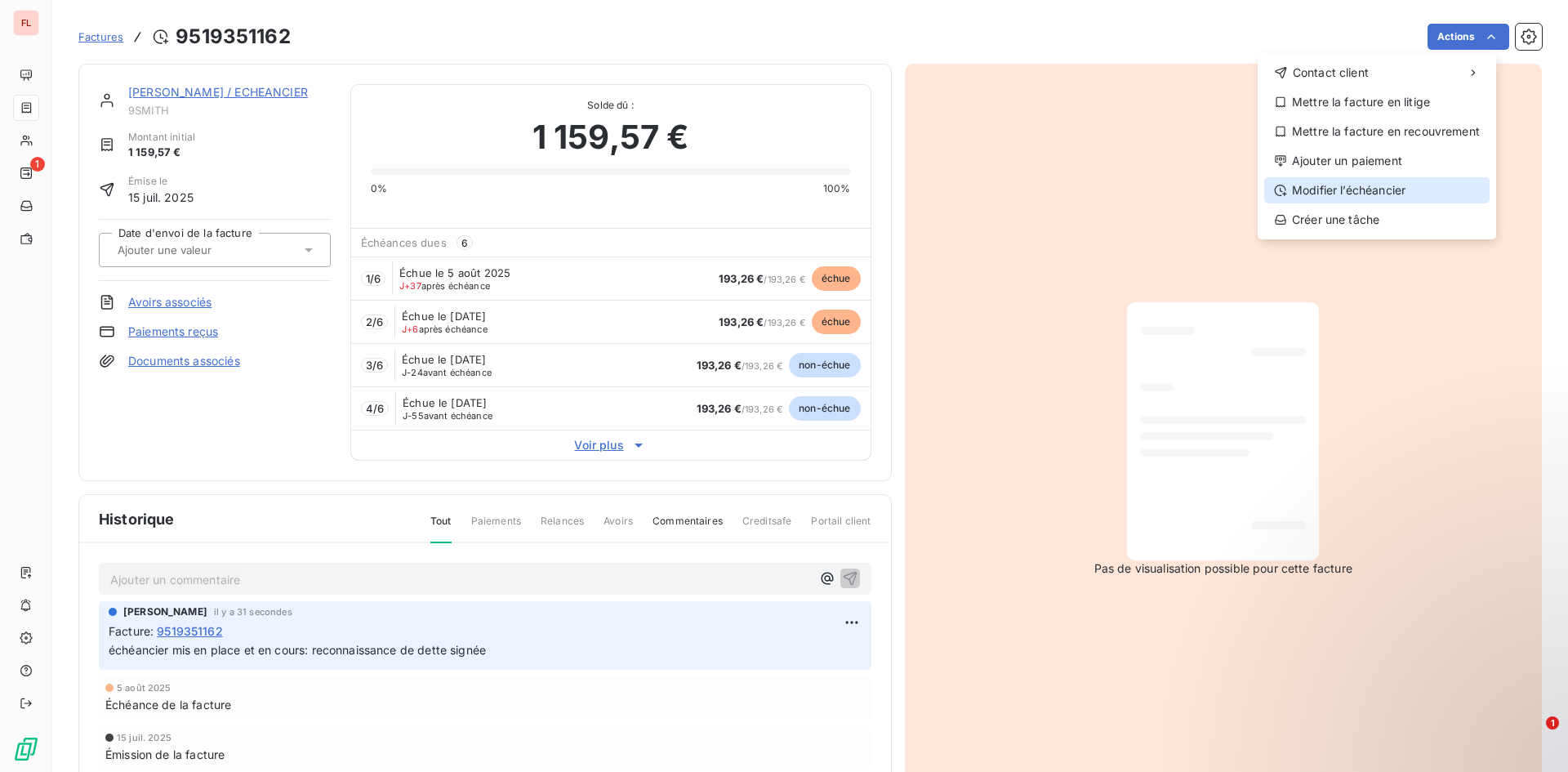
click at [1394, 185] on div "Modifier l’échéancier" at bounding box center [1377, 190] width 226 height 26
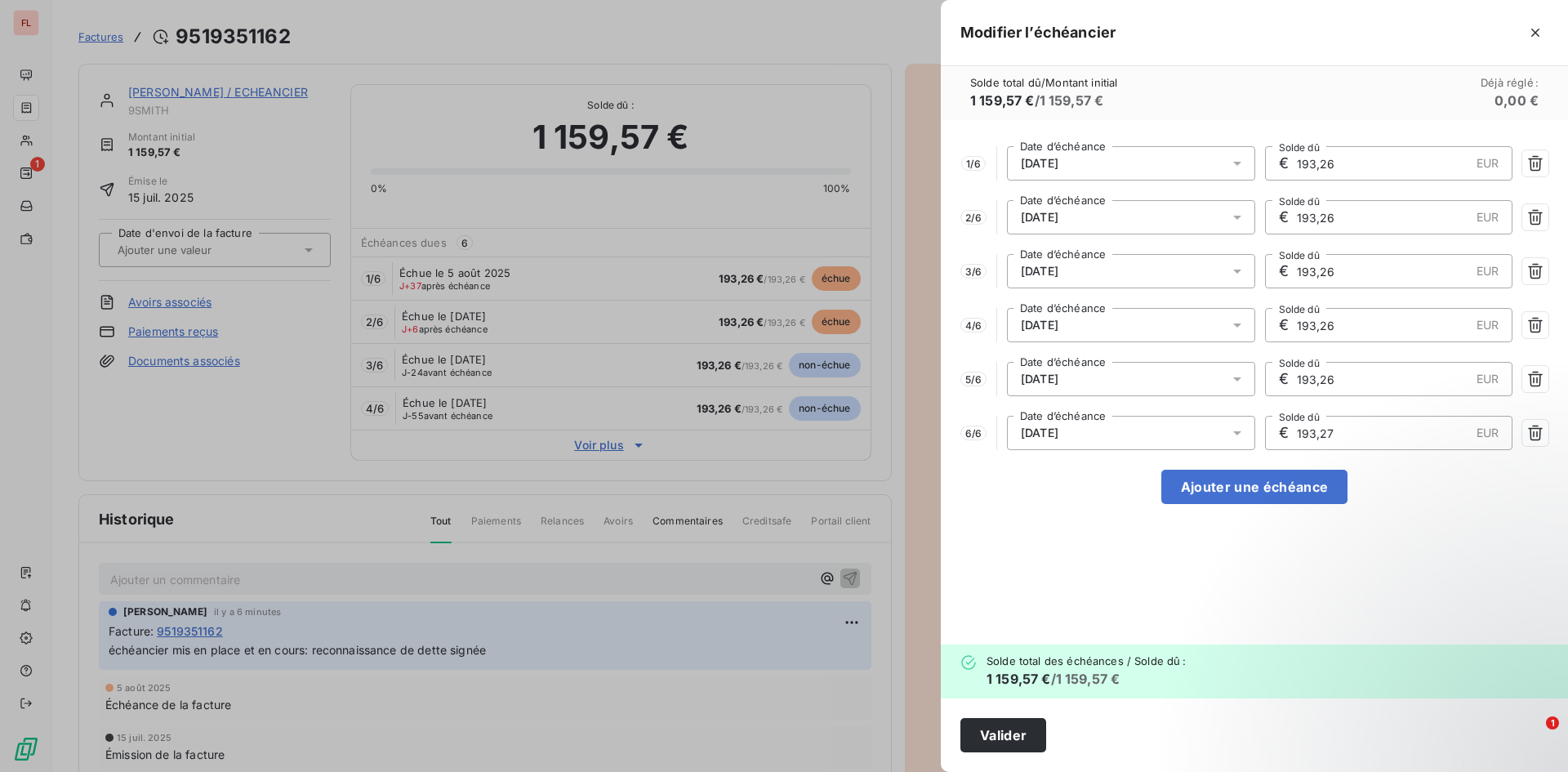
click at [533, 40] on div at bounding box center [784, 386] width 1568 height 772
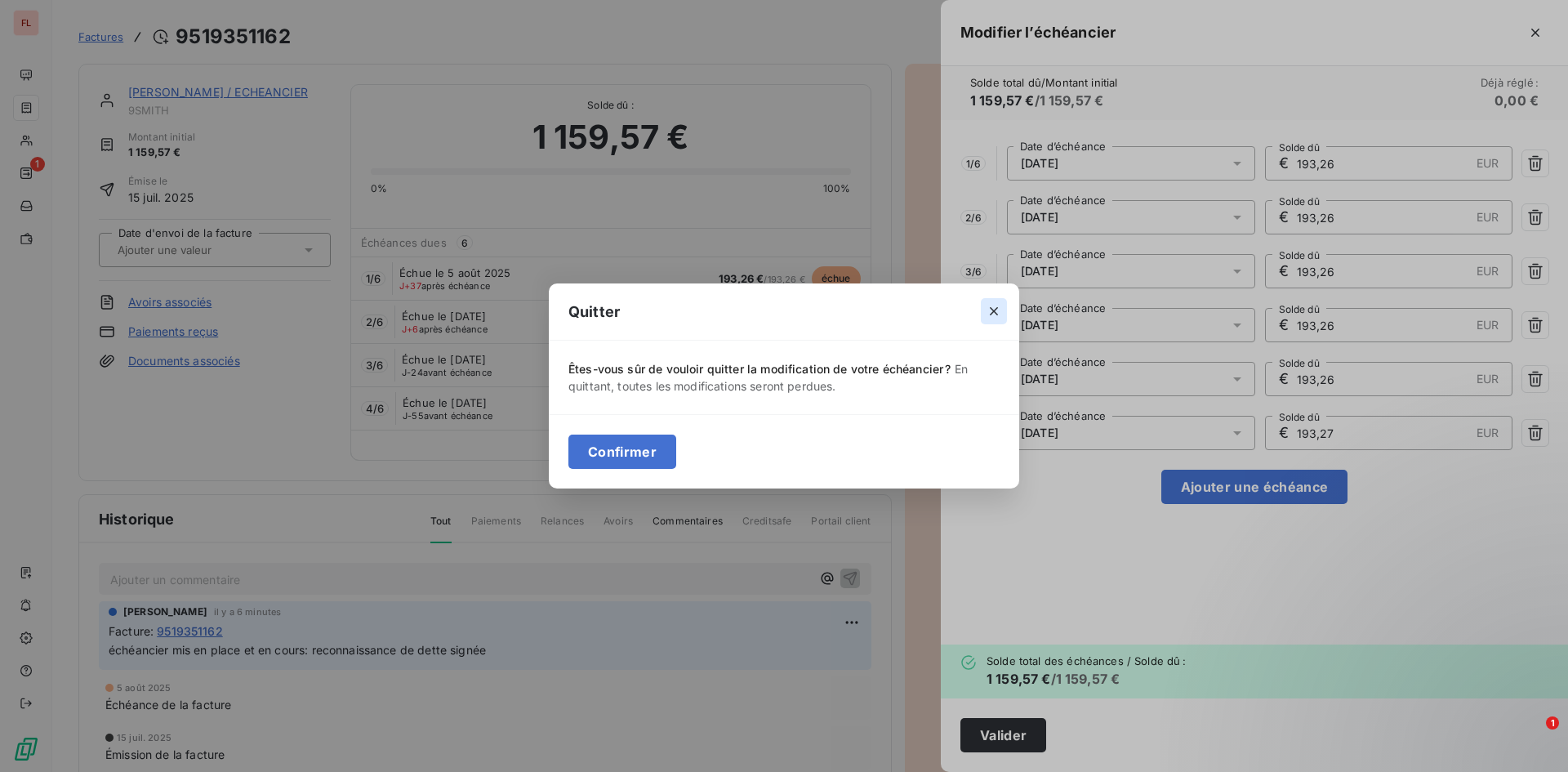
click at [1002, 308] on icon "button" at bounding box center [994, 311] width 17 height 17
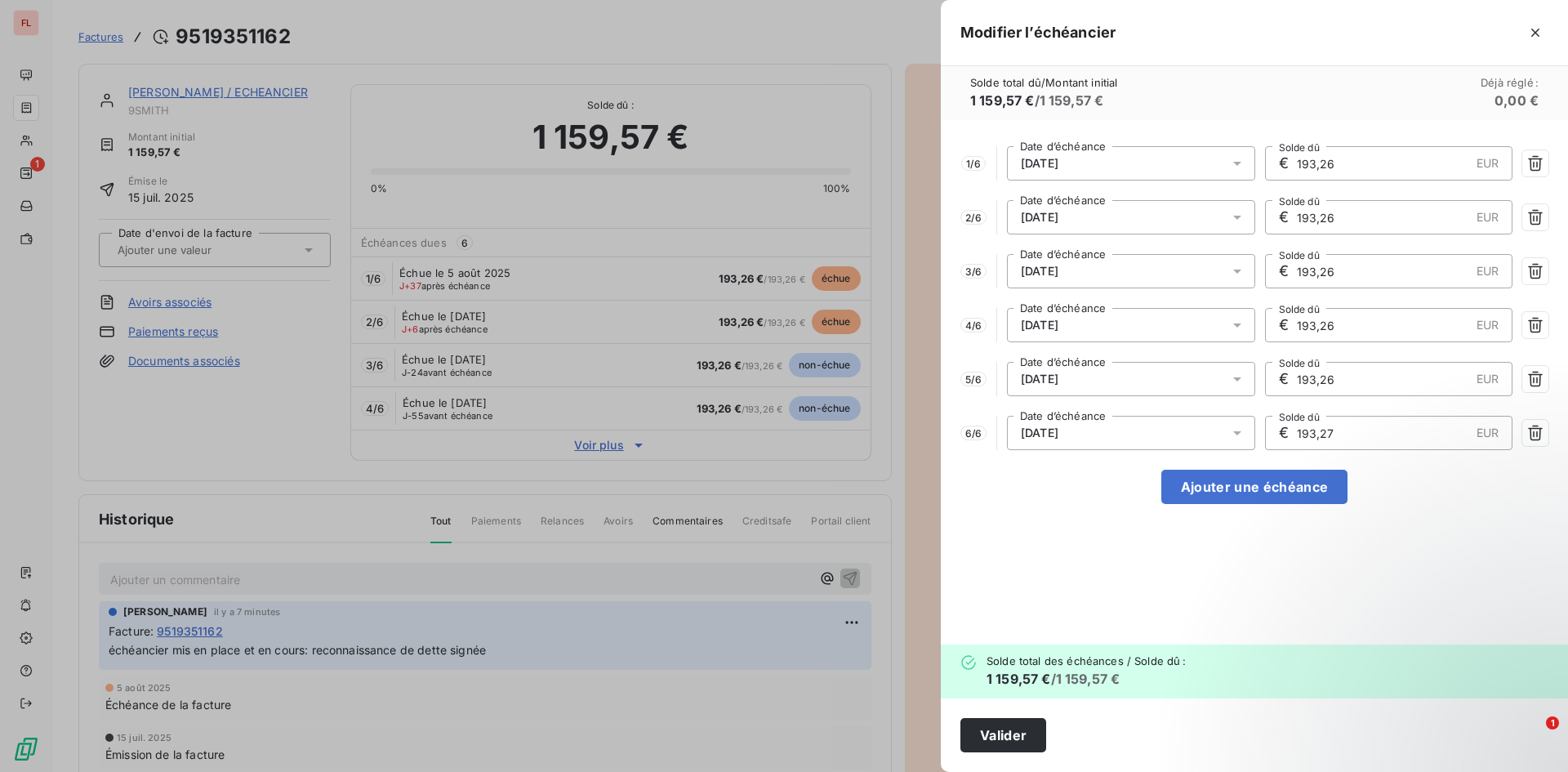
click at [1362, 73] on div "Solde total dû / Montant initial 1 159,57 € / 1 159,57 € Déjà réglé : 0,00 €" at bounding box center [1254, 93] width 627 height 54
